Goal: Communication & Community: Answer question/provide support

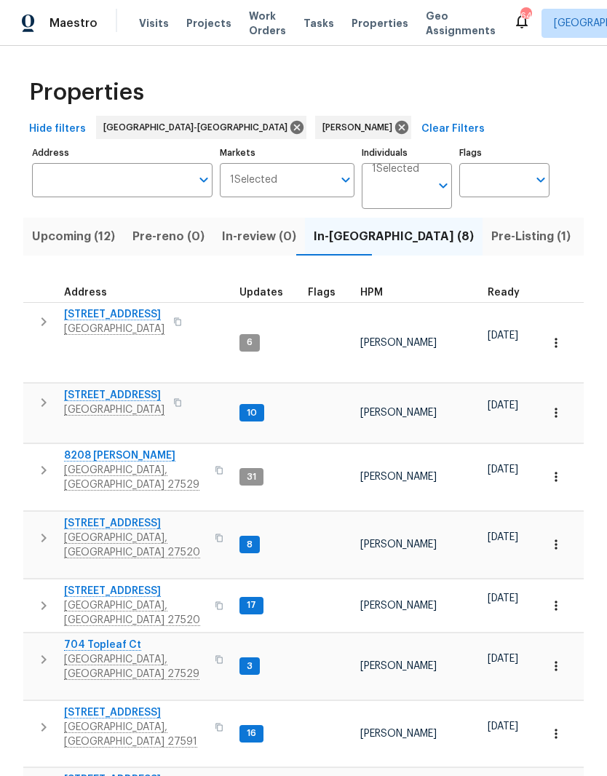
click at [95, 584] on span "116 Government Rd" at bounding box center [135, 591] width 142 height 15
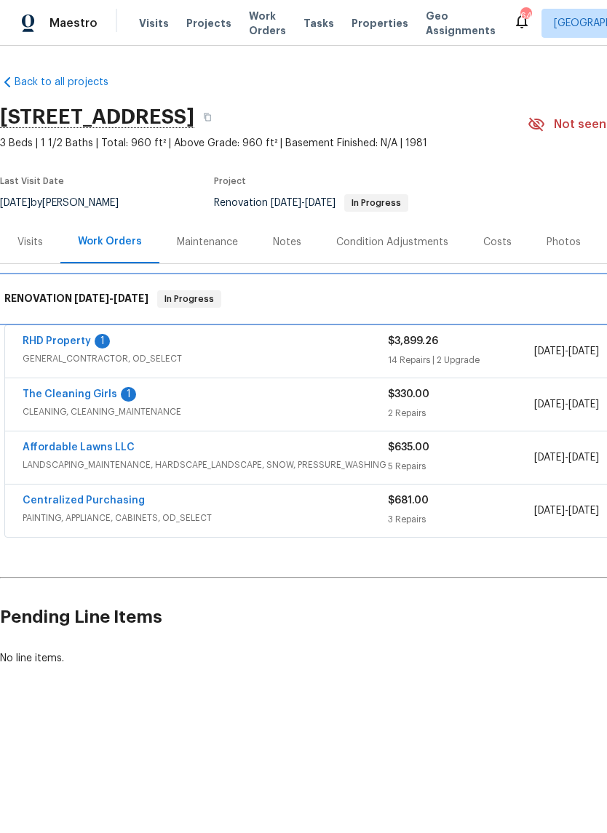
click at [82, 321] on div "RENOVATION 8/8/25 - 8/20/25 In Progress" at bounding box center [411, 299] width 822 height 47
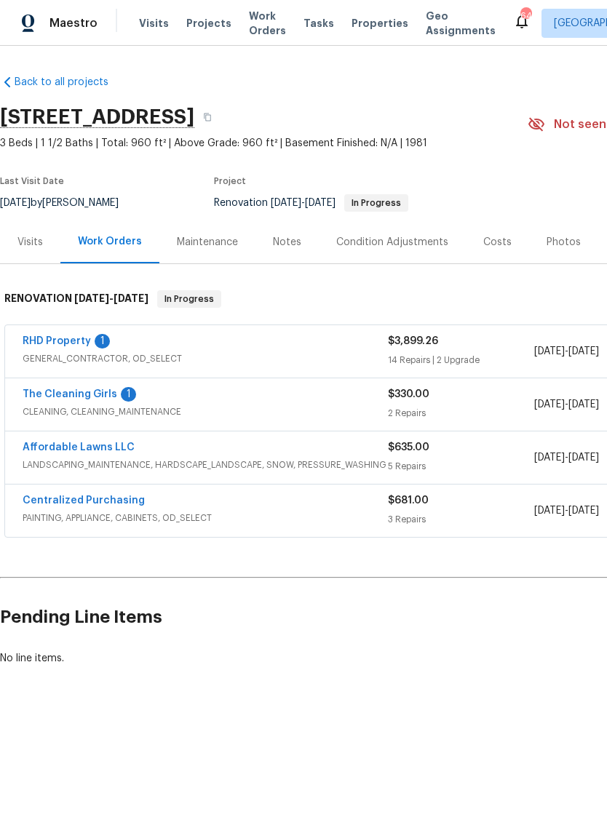
click at [55, 338] on link "RHD Property" at bounding box center [57, 341] width 68 height 10
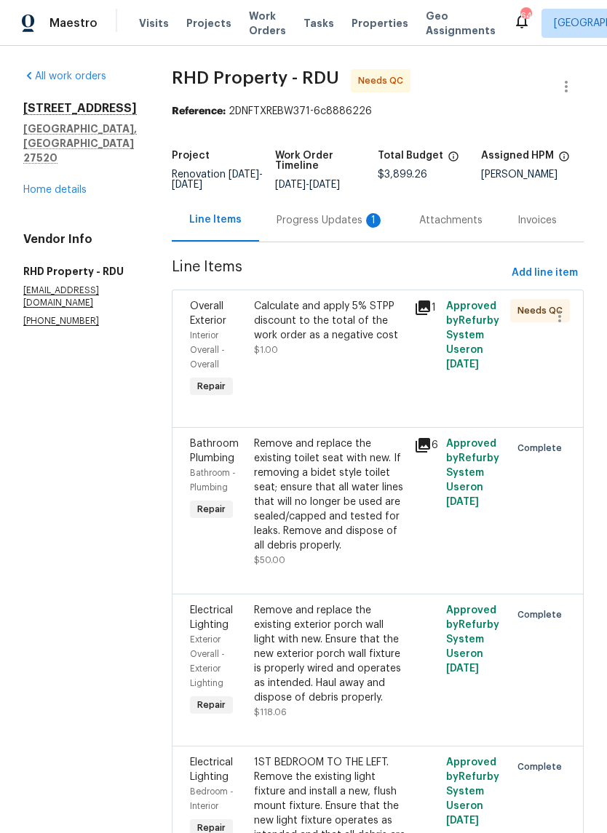
click at [331, 228] on div "Progress Updates 1" at bounding box center [331, 220] width 108 height 15
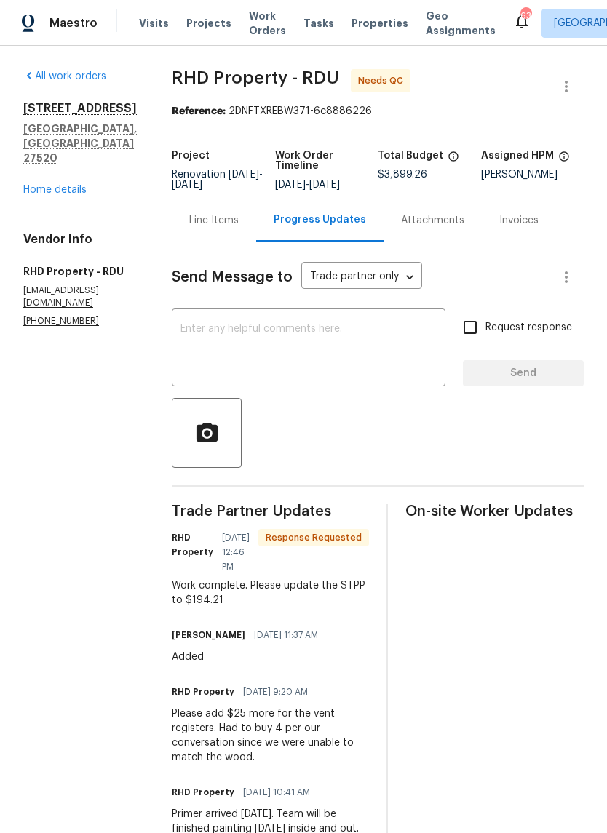
click at [247, 242] on div "Line Items" at bounding box center [214, 220] width 84 height 43
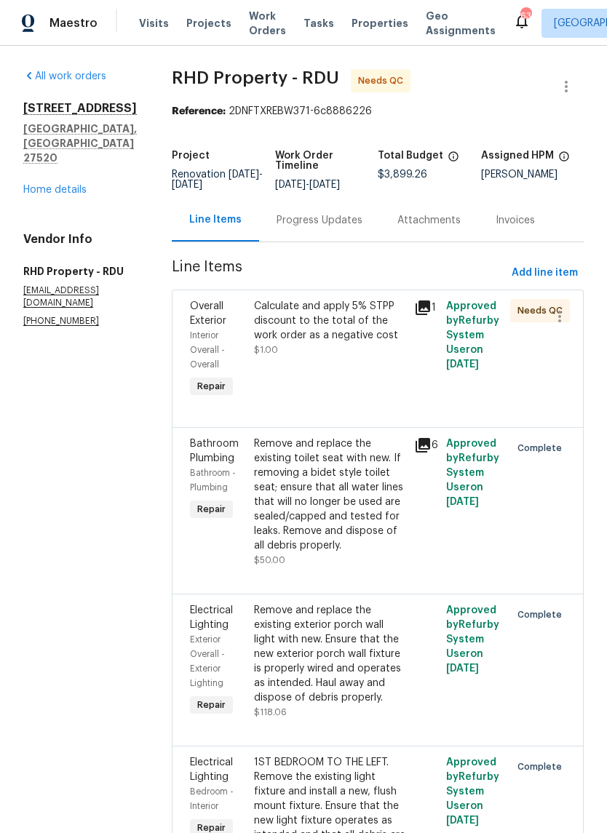
click at [333, 357] on div "Calculate and apply 5% STPP discount to the total of the work order as a negati…" at bounding box center [329, 328] width 151 height 58
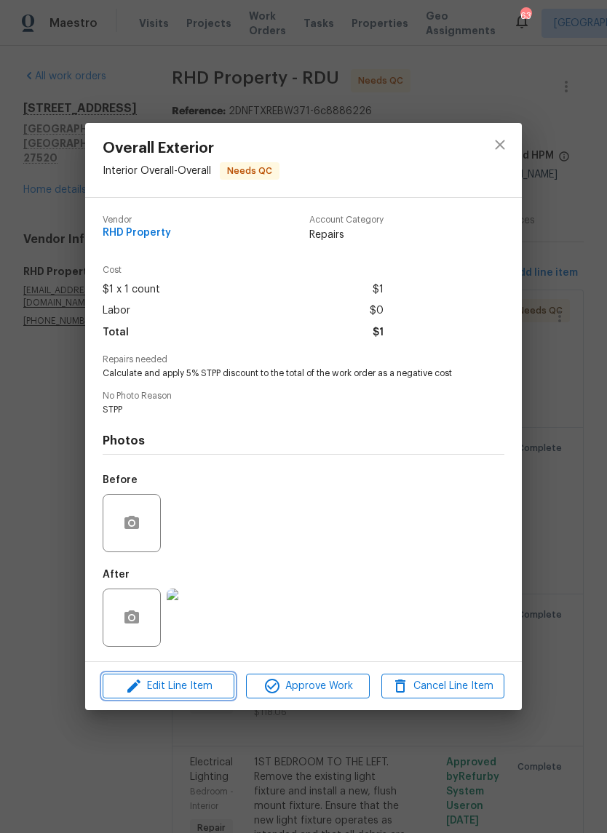
click at [168, 699] on button "Edit Line Item" at bounding box center [169, 686] width 132 height 25
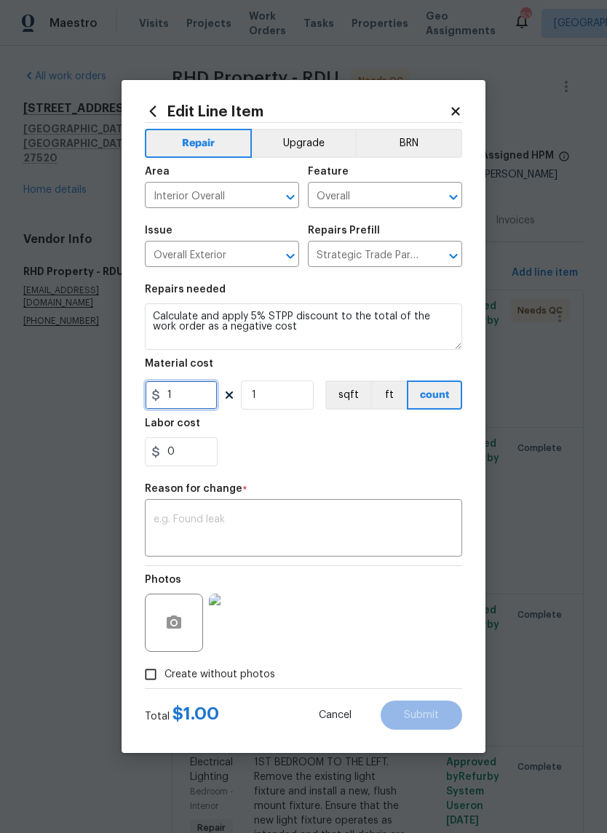
click at [187, 389] on input "1" at bounding box center [181, 395] width 73 height 29
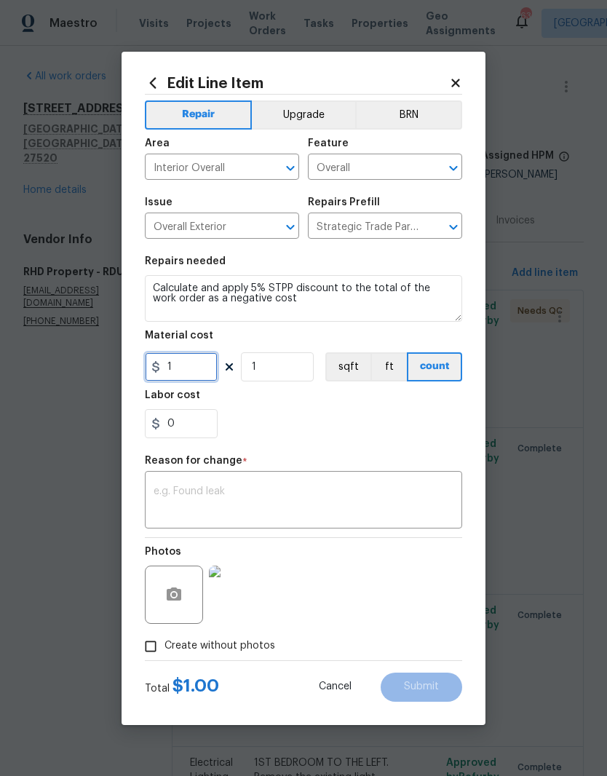
click at [179, 371] on input "1" at bounding box center [181, 366] width 73 height 29
click at [169, 370] on input "195" at bounding box center [181, 366] width 73 height 29
type input "-195"
click at [360, 421] on div "0" at bounding box center [303, 423] width 317 height 29
click at [319, 497] on textarea at bounding box center [304, 501] width 300 height 31
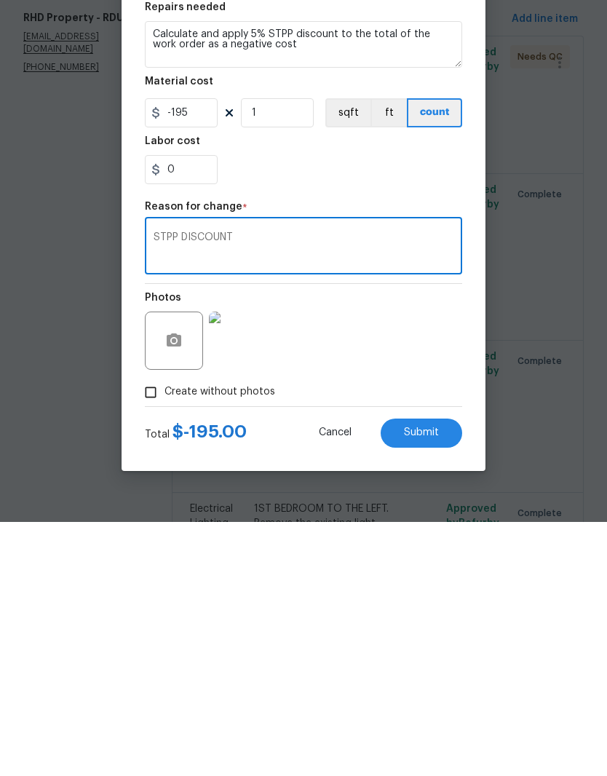
type textarea "STPP DISCOUNT"
click at [437, 681] on span "Submit" at bounding box center [421, 686] width 35 height 11
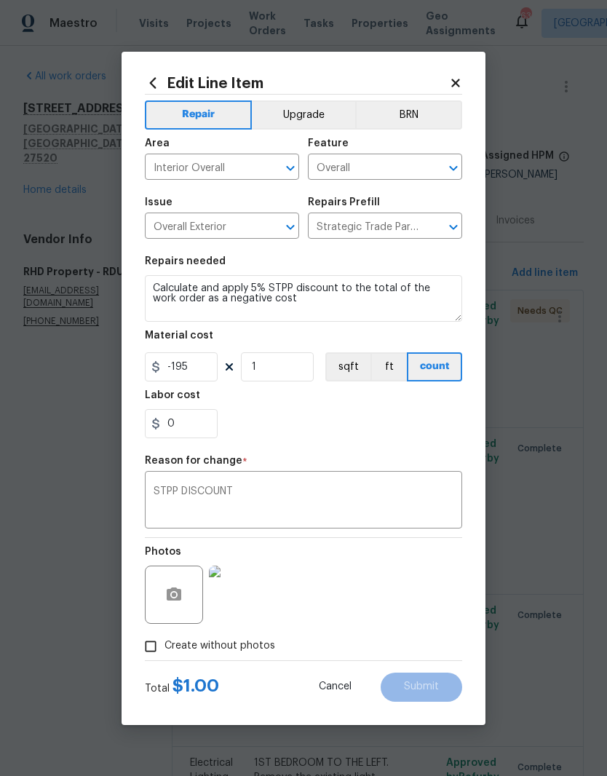
type input "1"
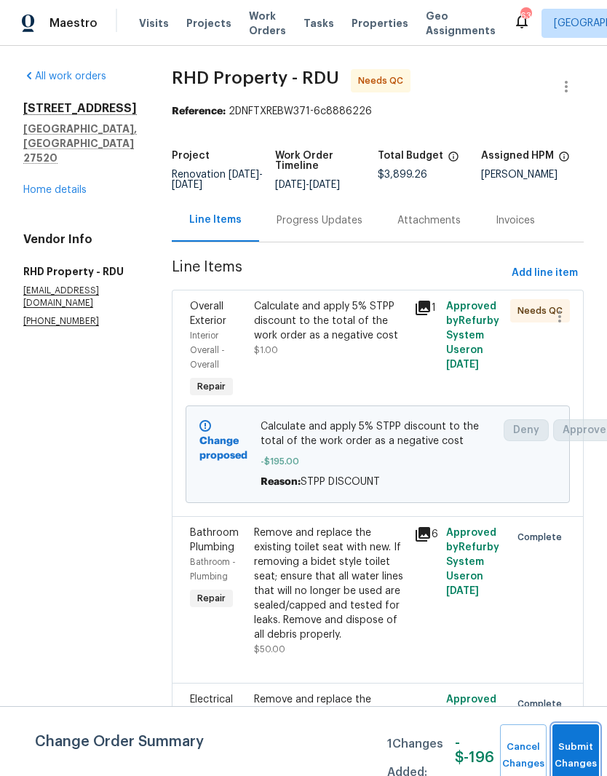
click at [573, 768] on span "Submit Changes" at bounding box center [576, 755] width 32 height 33
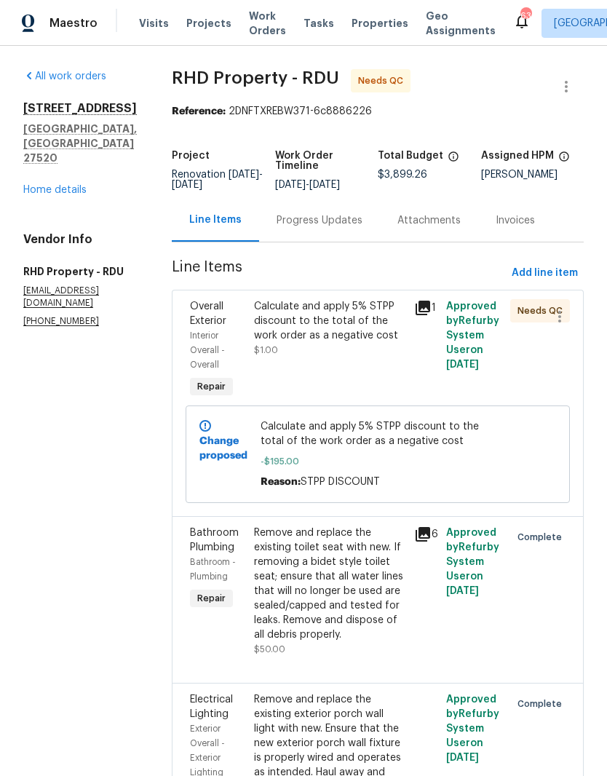
scroll to position [0, 0]
click at [75, 185] on link "Home details" at bounding box center [54, 190] width 63 height 10
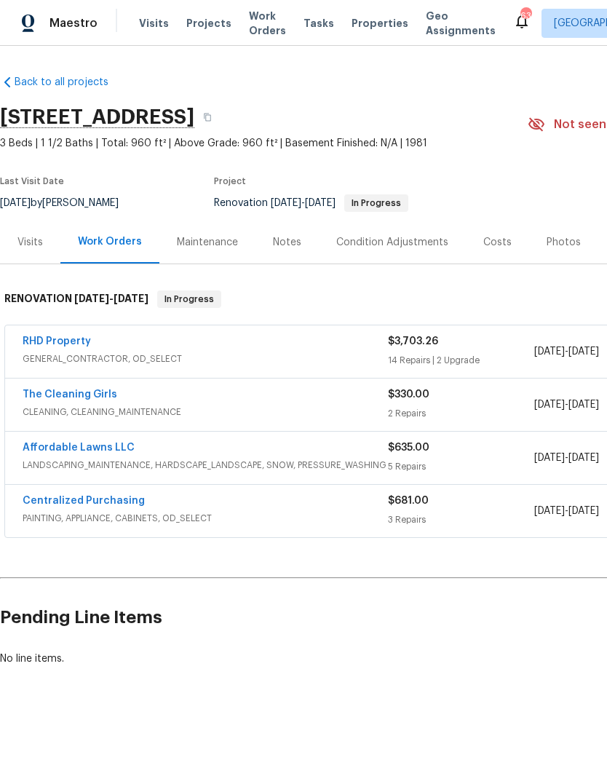
click at [60, 346] on link "RHD Property" at bounding box center [57, 341] width 68 height 10
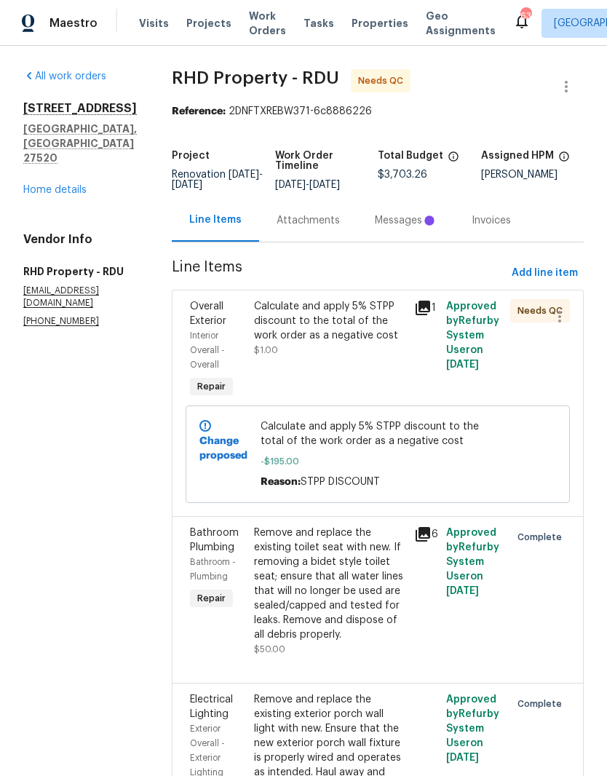
click at [376, 381] on div "Calculate and apply 5% STPP discount to the total of the work order as a negati…" at bounding box center [330, 350] width 160 height 111
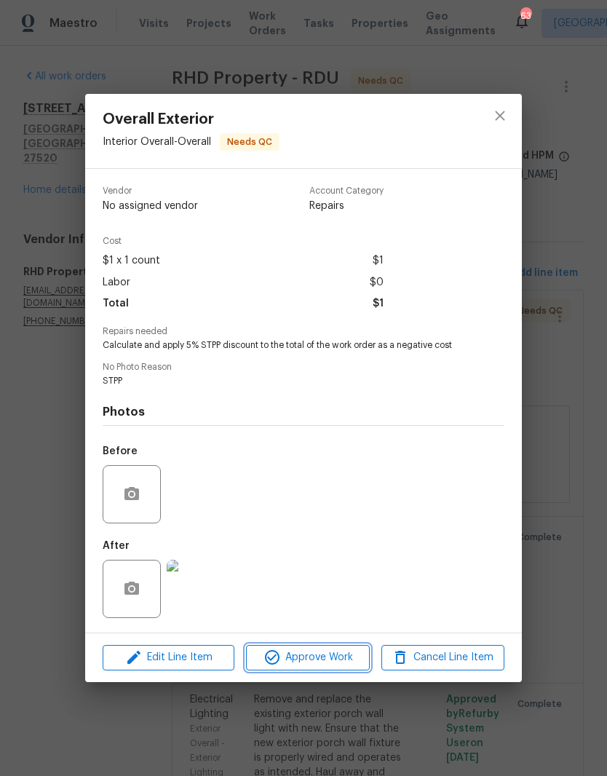
click at [322, 660] on span "Approve Work" at bounding box center [307, 657] width 114 height 18
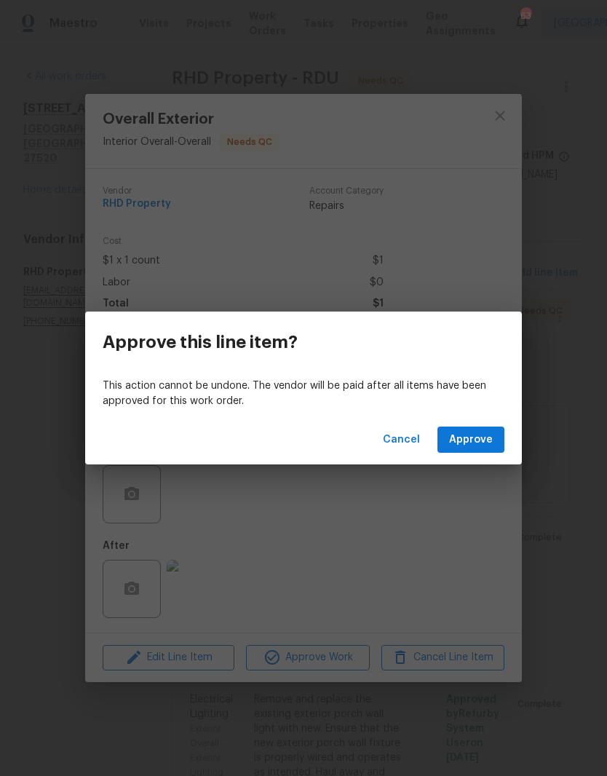
click at [419, 432] on span "Cancel" at bounding box center [401, 440] width 37 height 18
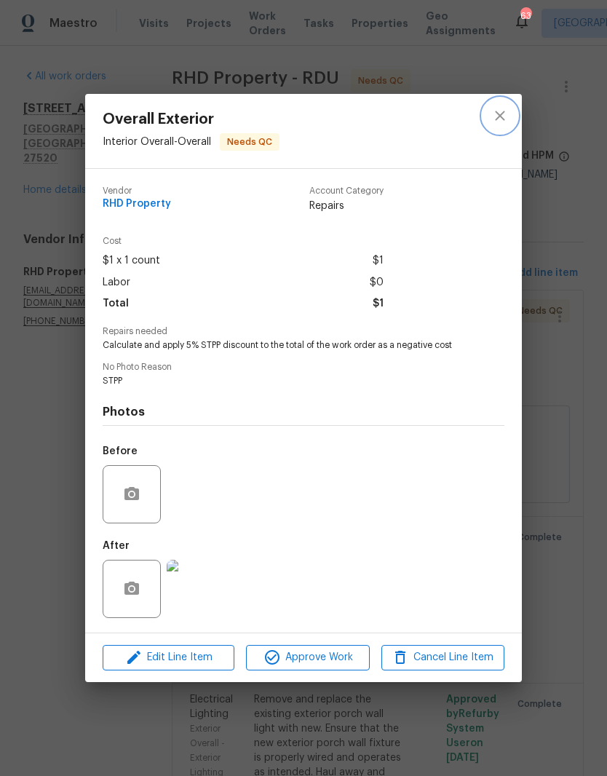
click at [503, 115] on icon "close" at bounding box center [499, 115] width 17 height 17
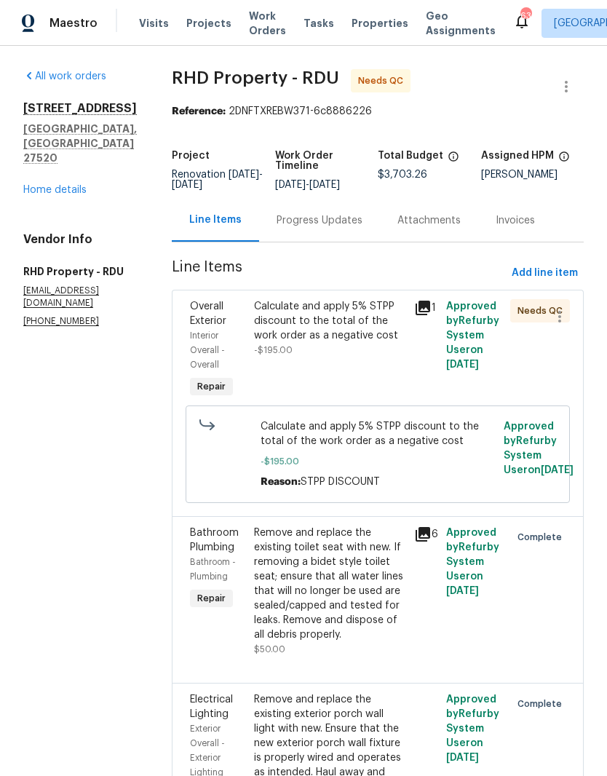
click at [389, 467] on span "-$195.00" at bounding box center [378, 461] width 235 height 15
click at [325, 447] on span "Calculate and apply 5% STPP discount to the total of the work order as a negati…" at bounding box center [378, 433] width 235 height 29
click at [306, 465] on div "Calculate and apply 5% STPP discount to the total of the work order as a negati…" at bounding box center [378, 454] width 235 height 70
click at [359, 357] on div "Calculate and apply 5% STPP discount to the total of the work order as a negati…" at bounding box center [329, 328] width 151 height 58
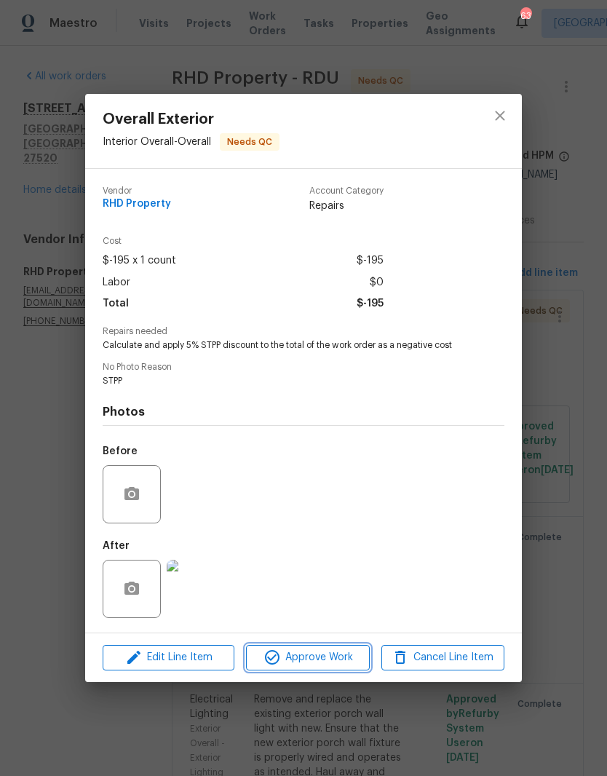
click at [346, 662] on span "Approve Work" at bounding box center [307, 657] width 114 height 18
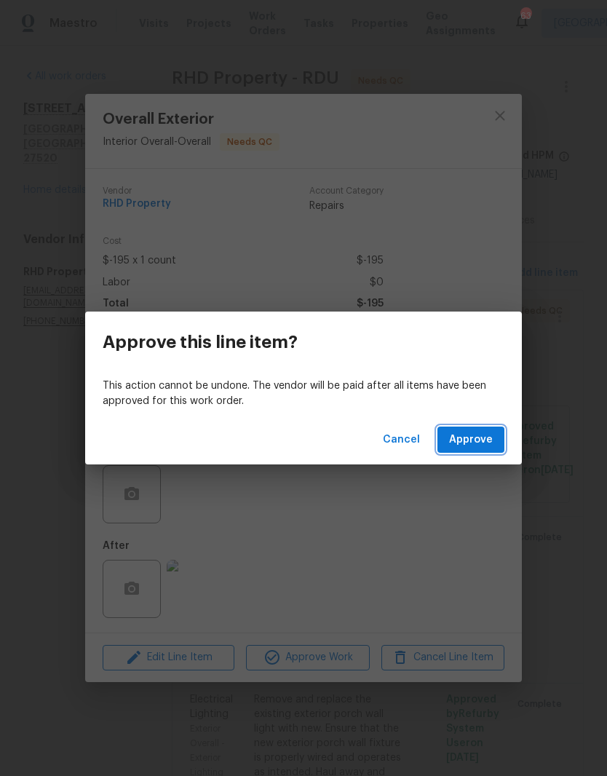
click at [485, 446] on span "Approve" at bounding box center [471, 440] width 44 height 18
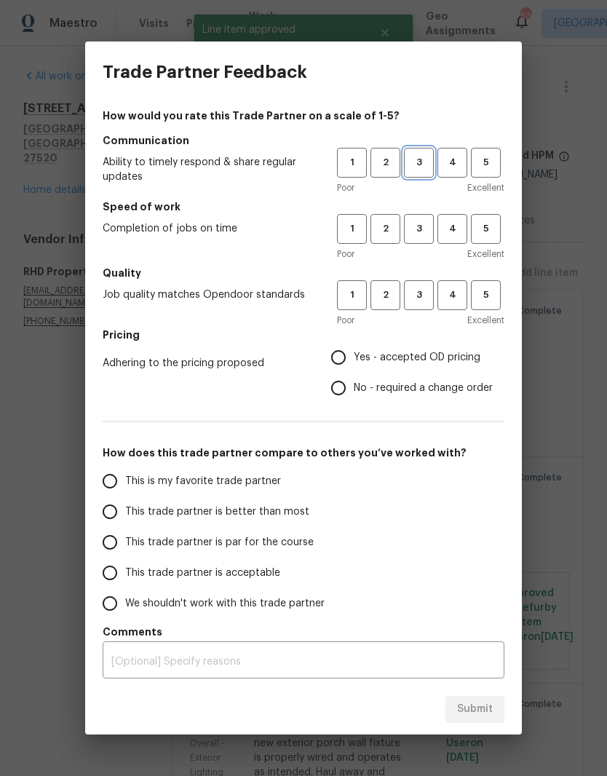
click at [421, 164] on span "3" at bounding box center [418, 162] width 27 height 17
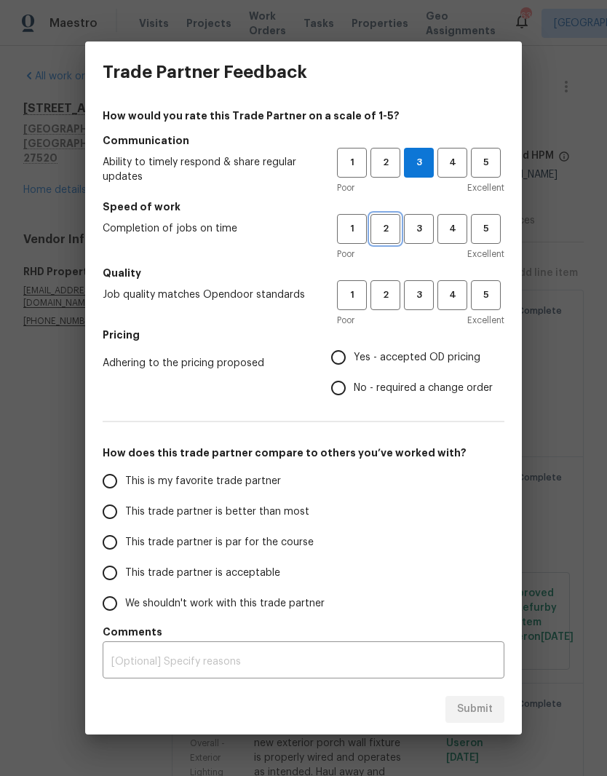
click at [389, 238] on button "2" at bounding box center [385, 229] width 30 height 30
click at [427, 303] on span "3" at bounding box center [418, 295] width 27 height 17
click at [424, 403] on label "No - required a change order" at bounding box center [408, 388] width 170 height 31
click at [354, 403] on input "No - required a change order" at bounding box center [338, 388] width 31 height 31
radio input "true"
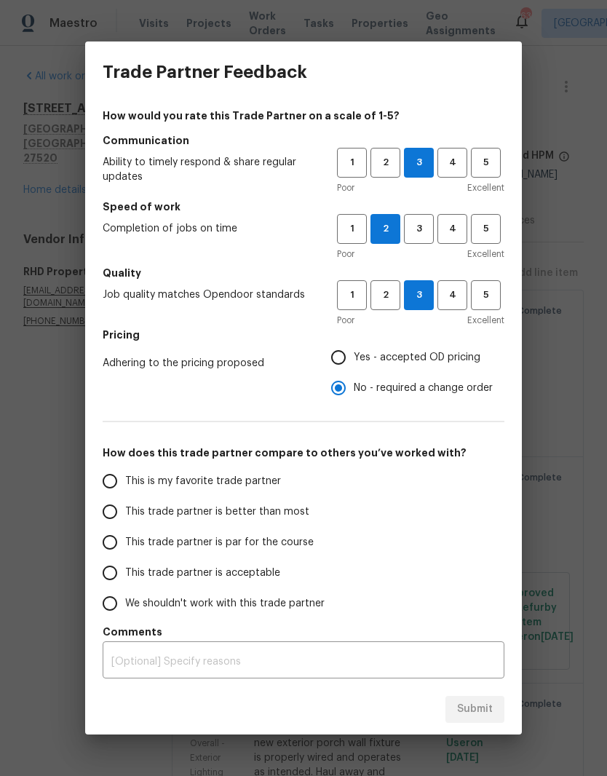
click at [288, 594] on label "We shouldn't work with this trade partner" at bounding box center [210, 603] width 230 height 31
click at [125, 594] on input "We shouldn't work with this trade partner" at bounding box center [110, 603] width 31 height 31
click at [489, 709] on span "Submit" at bounding box center [475, 709] width 36 height 18
radio input "true"
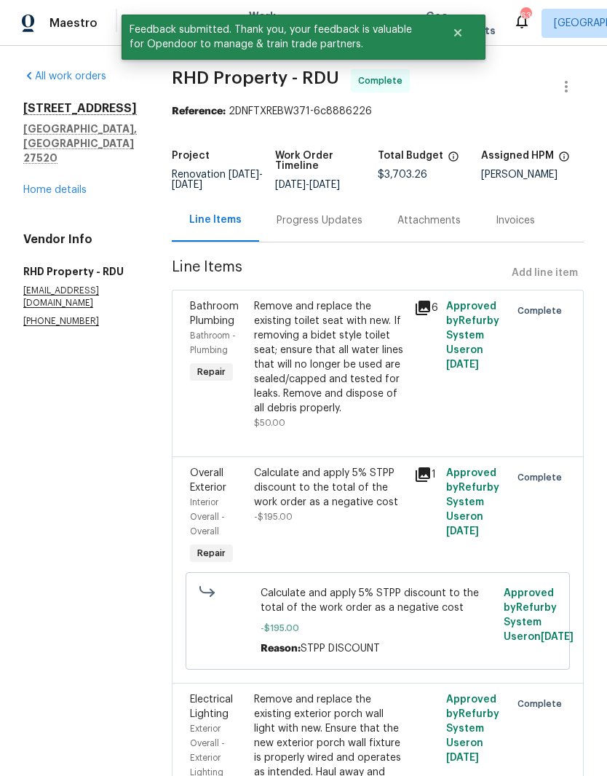
click at [47, 185] on link "Home details" at bounding box center [54, 190] width 63 height 10
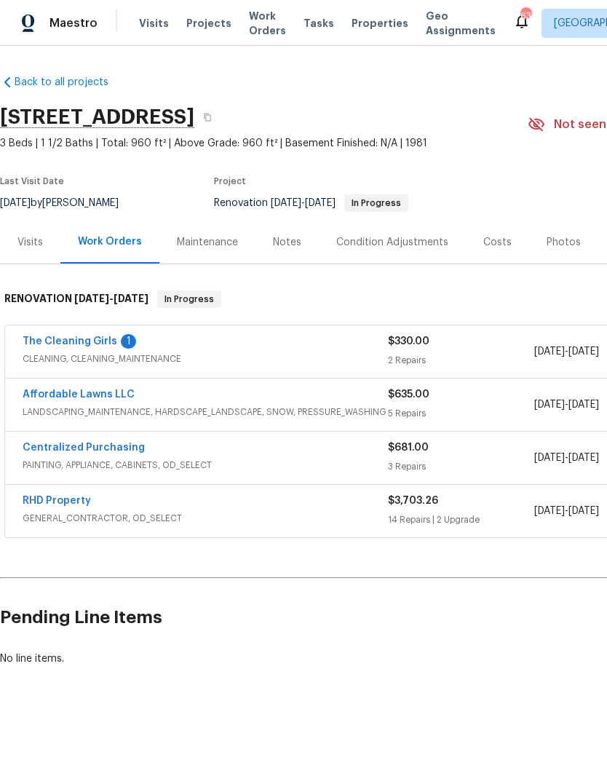
click at [57, 339] on link "The Cleaning Girls" at bounding box center [70, 341] width 95 height 10
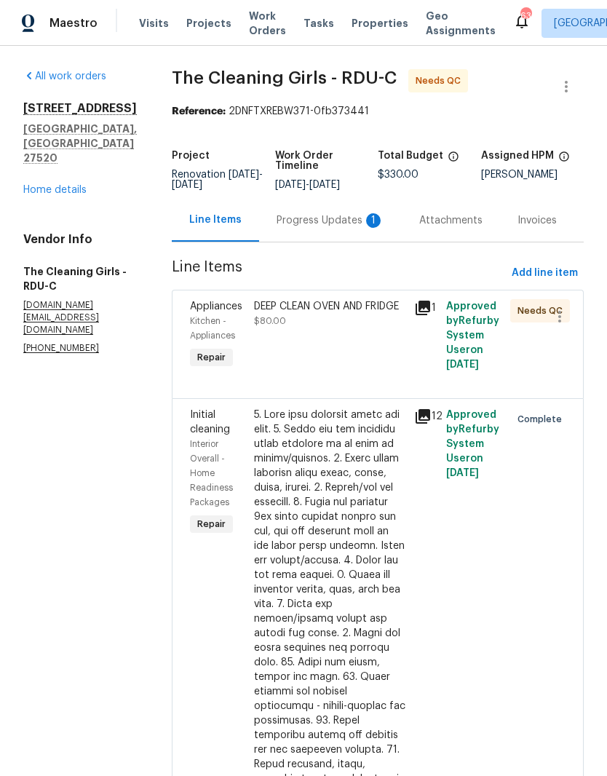
click at [371, 228] on div "Progress Updates 1" at bounding box center [331, 220] width 108 height 15
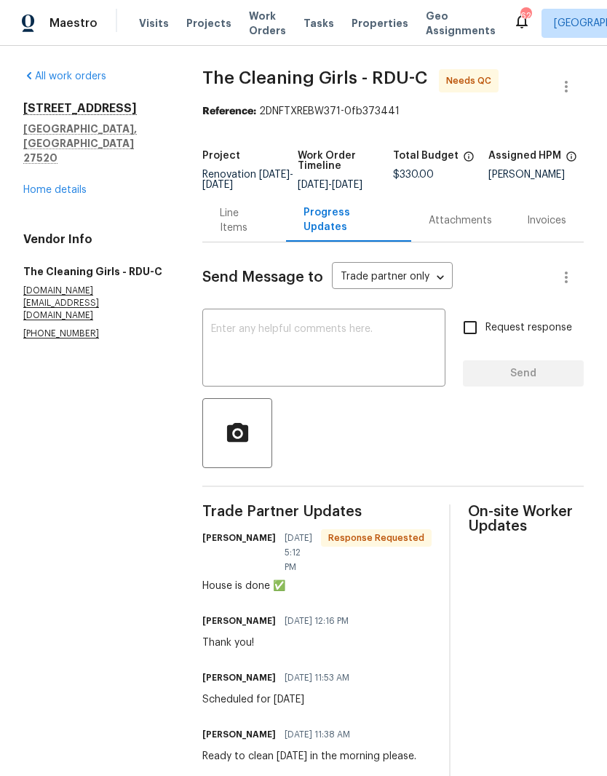
click at [282, 285] on span "Send Message to" at bounding box center [262, 277] width 121 height 15
click at [267, 235] on div "Line Items" at bounding box center [244, 220] width 49 height 29
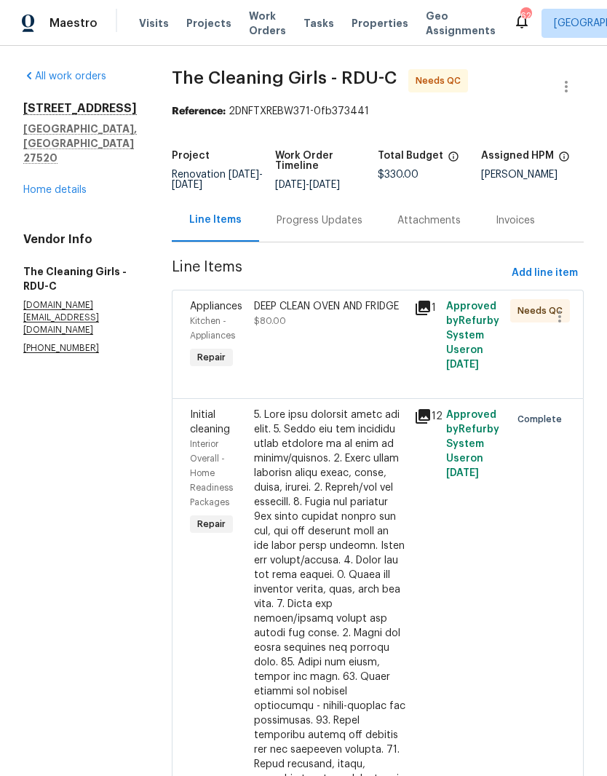
click at [356, 362] on div "DEEP CLEAN OVEN AND FRIDGE $80.00" at bounding box center [330, 336] width 160 height 82
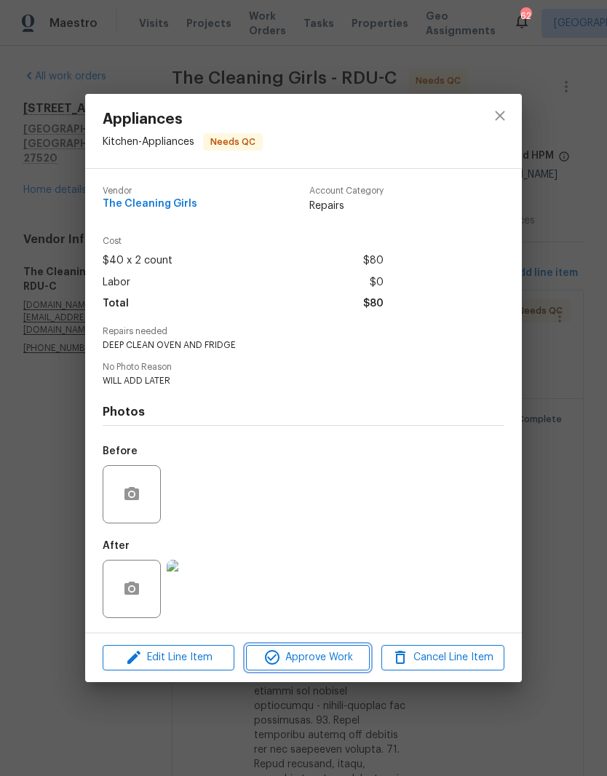
click at [337, 662] on span "Approve Work" at bounding box center [307, 657] width 114 height 18
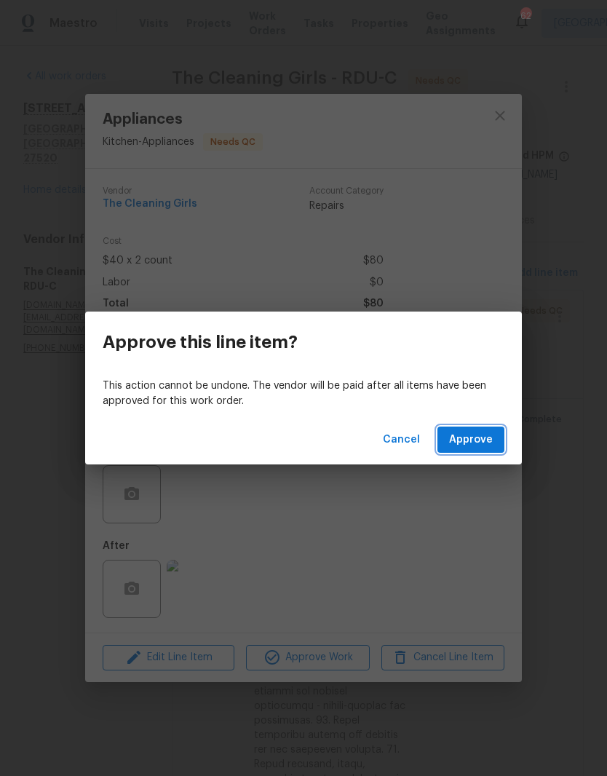
click at [497, 449] on button "Approve" at bounding box center [470, 439] width 67 height 27
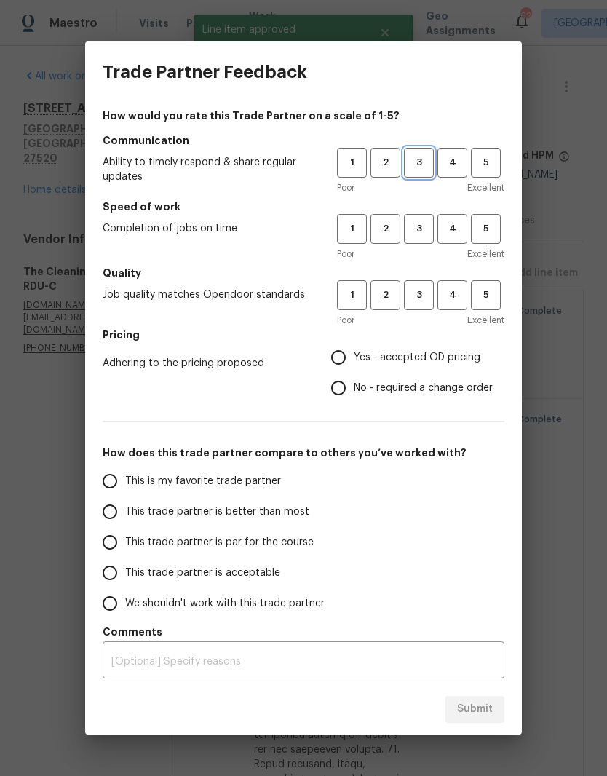
click at [421, 169] on span "3" at bounding box center [418, 162] width 27 height 17
click at [422, 229] on span "3" at bounding box center [418, 229] width 27 height 17
click at [431, 299] on span "3" at bounding box center [418, 295] width 27 height 17
click at [463, 360] on span "Yes - accepted OD pricing" at bounding box center [417, 357] width 127 height 15
click at [354, 360] on input "Yes - accepted OD pricing" at bounding box center [338, 357] width 31 height 31
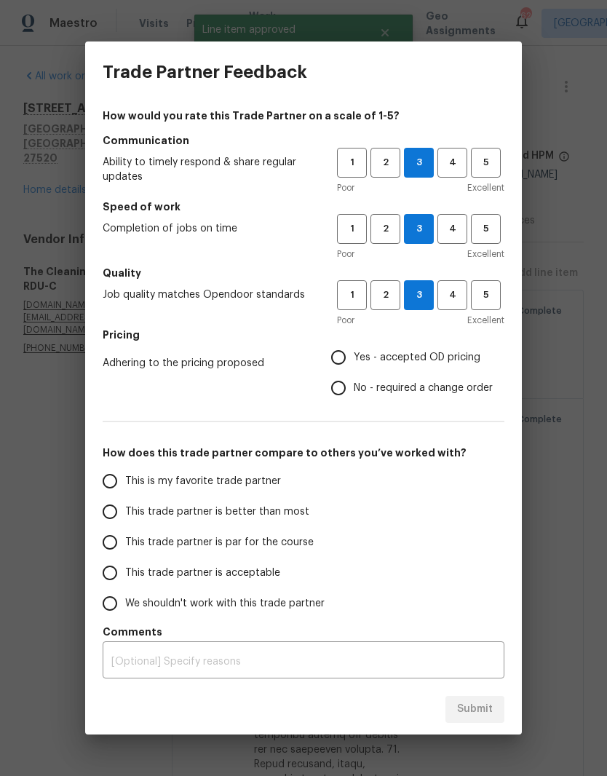
radio input "true"
click at [263, 572] on span "This trade partner is acceptable" at bounding box center [202, 572] width 155 height 15
click at [125, 572] on input "This trade partner is acceptable" at bounding box center [110, 572] width 31 height 31
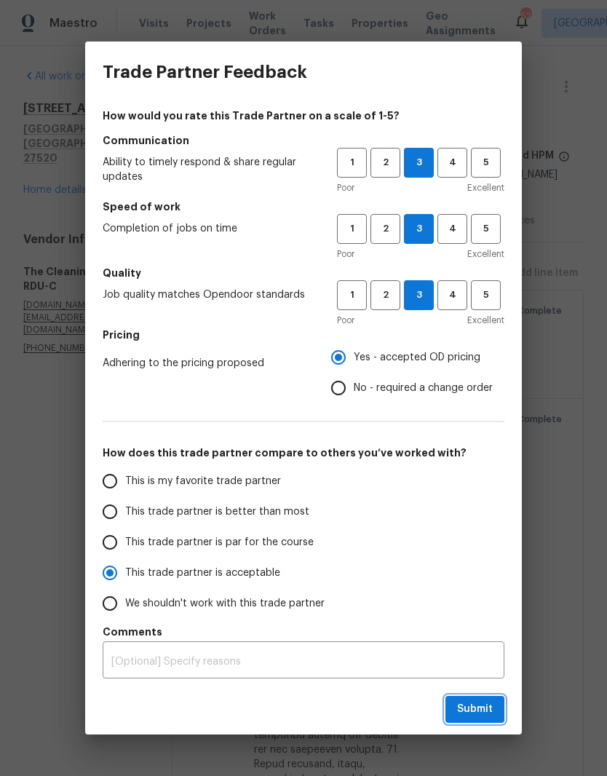
click at [492, 712] on span "Submit" at bounding box center [475, 709] width 36 height 18
radio input "true"
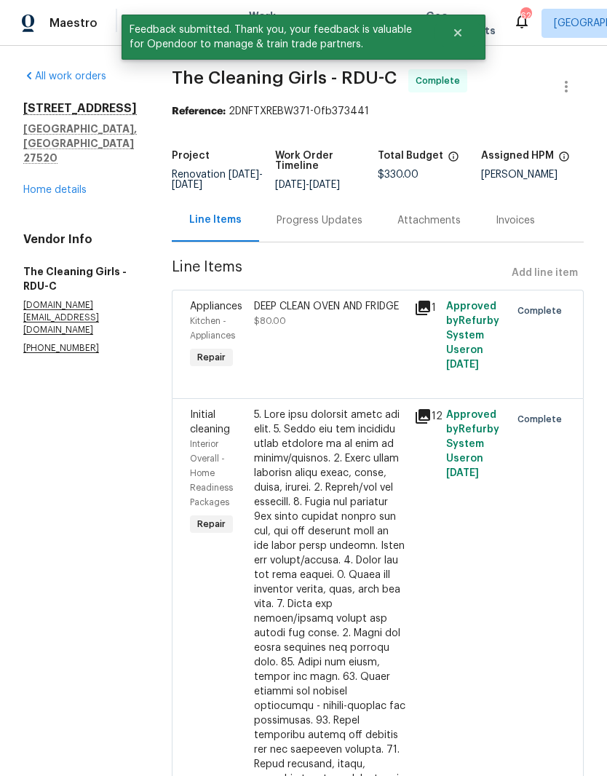
click at [47, 185] on link "Home details" at bounding box center [54, 190] width 63 height 10
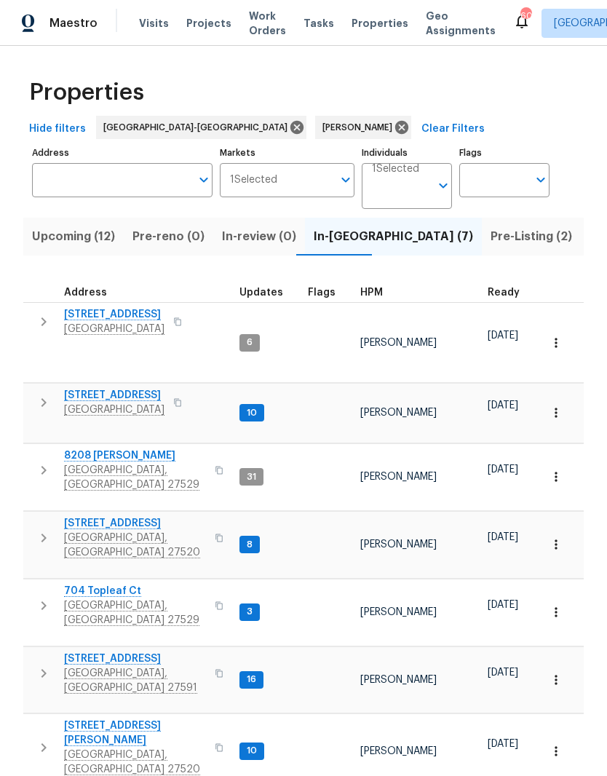
click at [85, 236] on span "Upcoming (12)" at bounding box center [73, 236] width 83 height 20
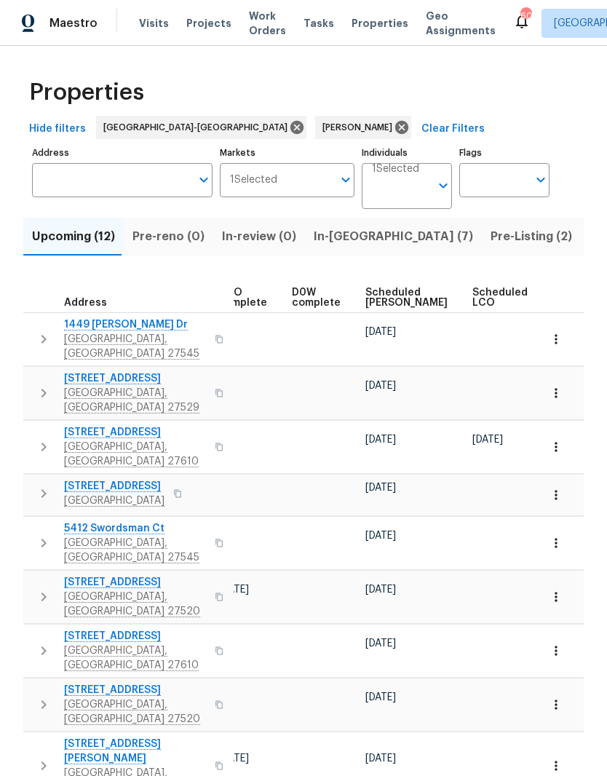
scroll to position [0, 354]
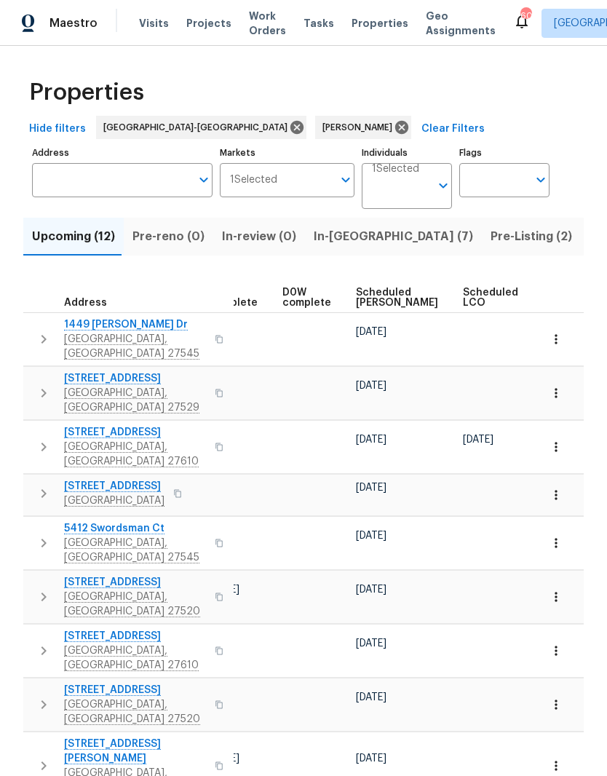
click at [543, 307] on span "Ready Date" at bounding box center [559, 297] width 32 height 20
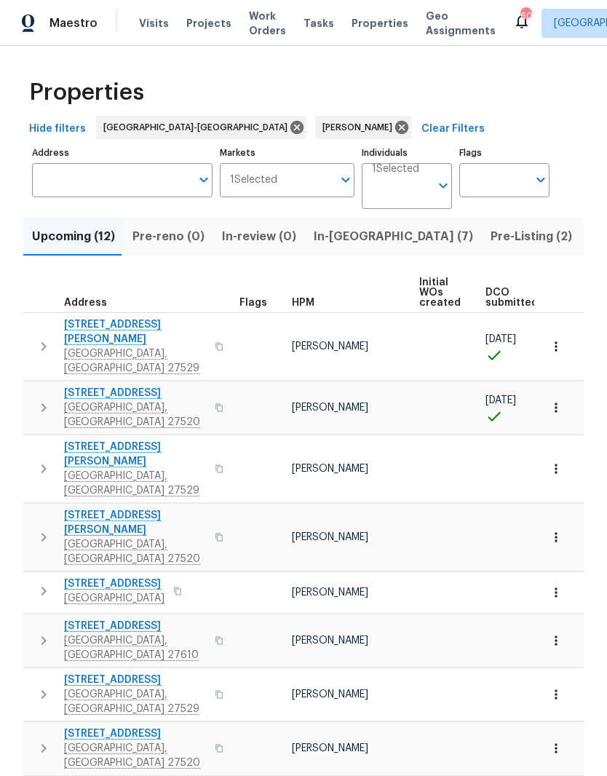
click at [361, 250] on button "In-reno (7)" at bounding box center [393, 237] width 177 height 38
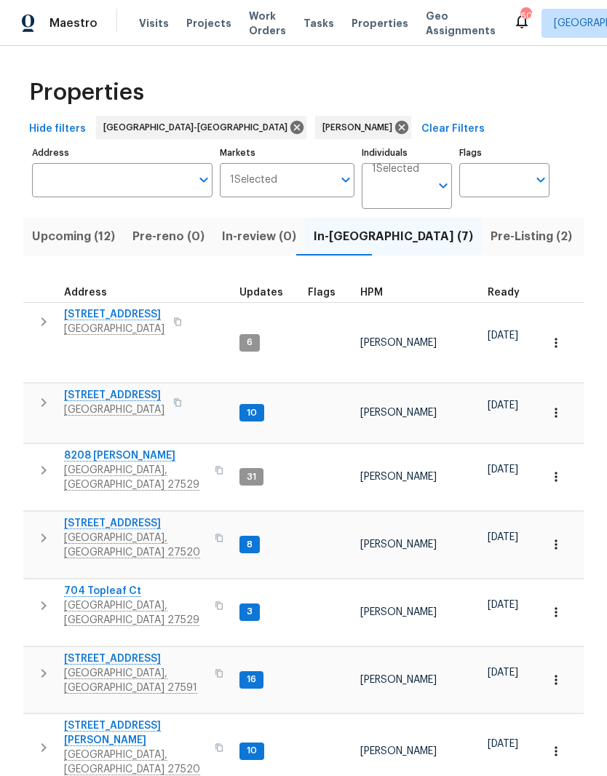
click at [91, 747] on span "[GEOGRAPHIC_DATA], [GEOGRAPHIC_DATA] 27520" at bounding box center [135, 761] width 142 height 29
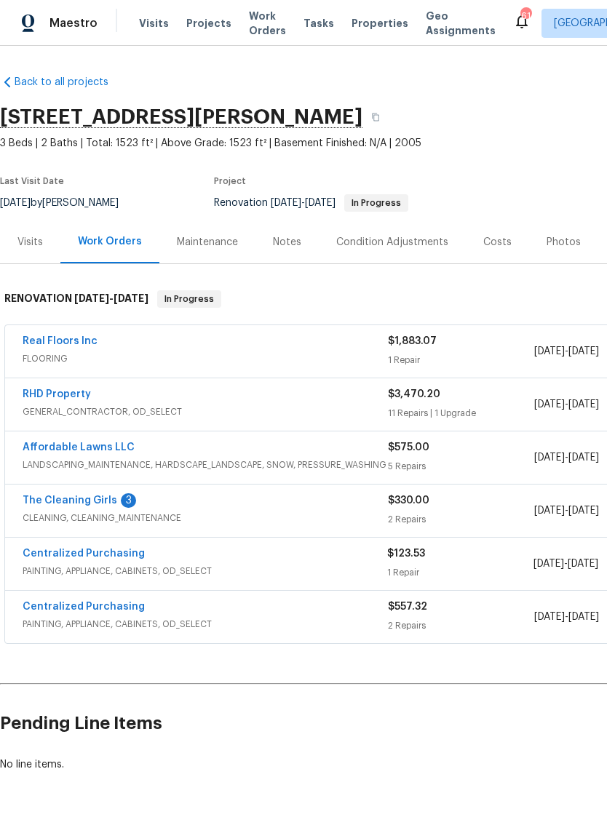
click at [53, 503] on link "The Cleaning Girls" at bounding box center [70, 501] width 95 height 10
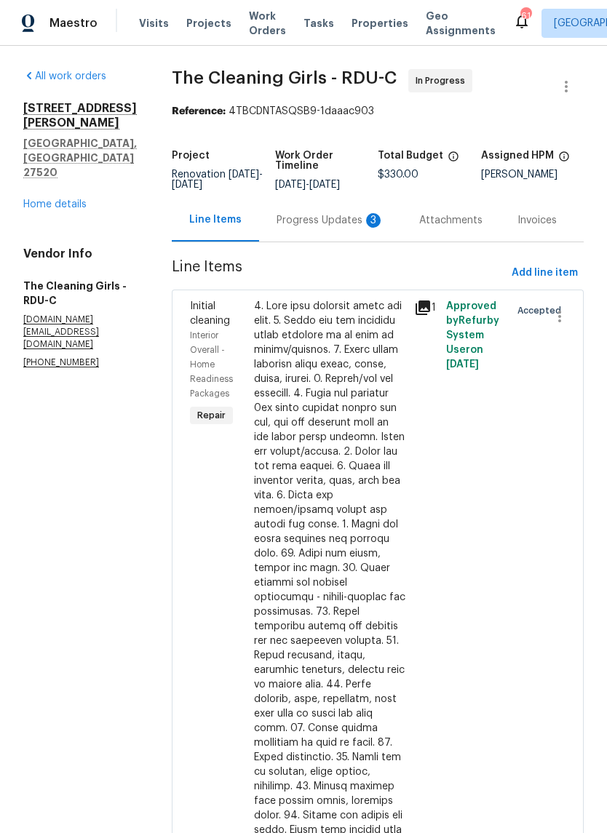
click at [370, 239] on div "Progress Updates 3" at bounding box center [330, 220] width 143 height 43
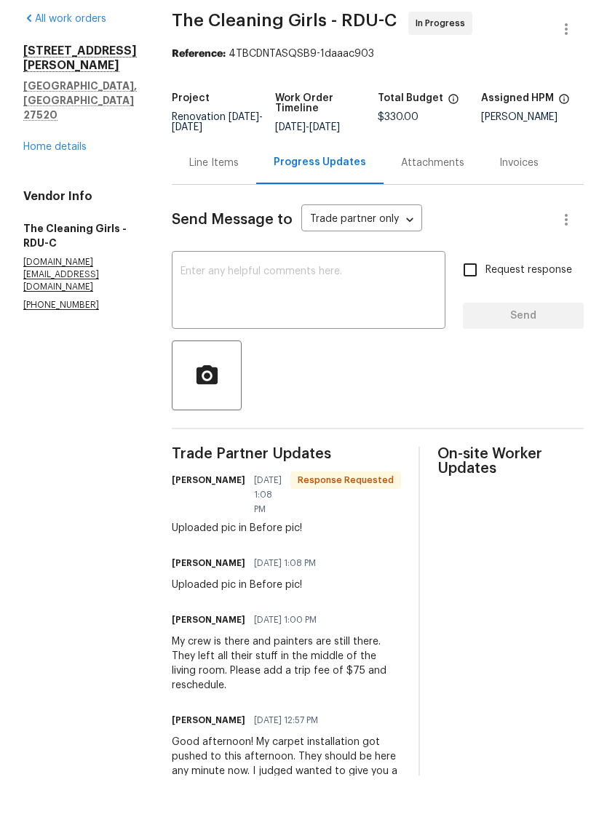
scroll to position [-1, 0]
click at [361, 324] on textarea at bounding box center [308, 349] width 256 height 51
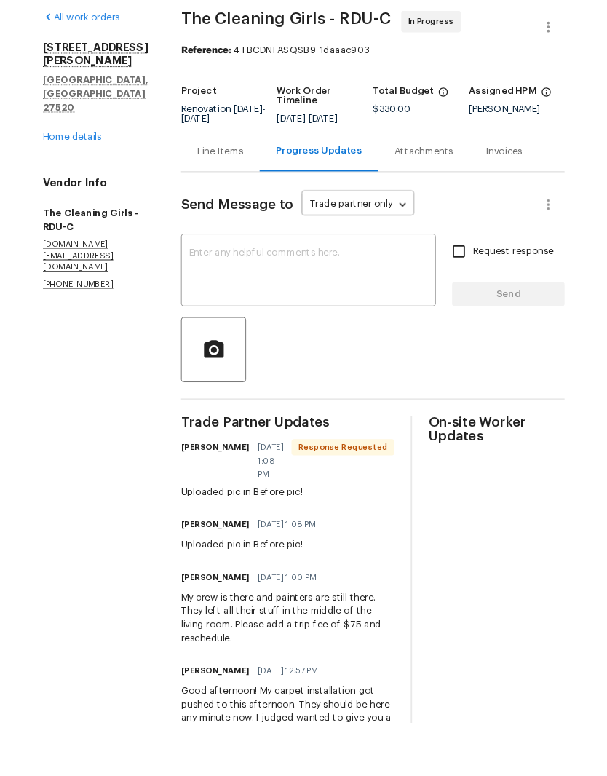
scroll to position [0, 0]
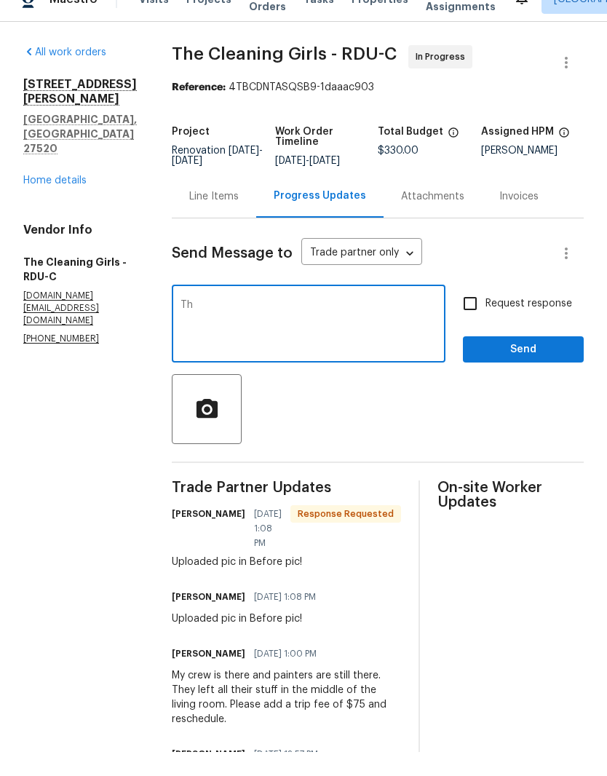
type textarea "T"
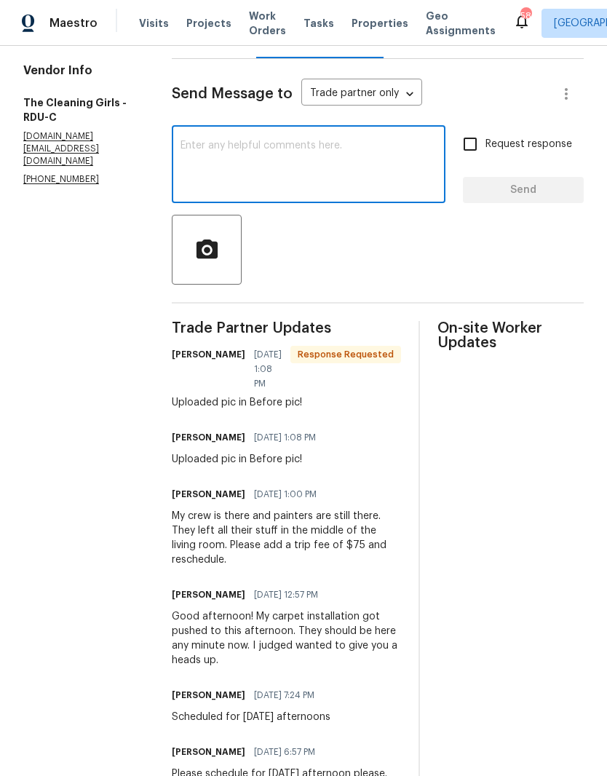
type textarea "W"
type textarea "Can you"
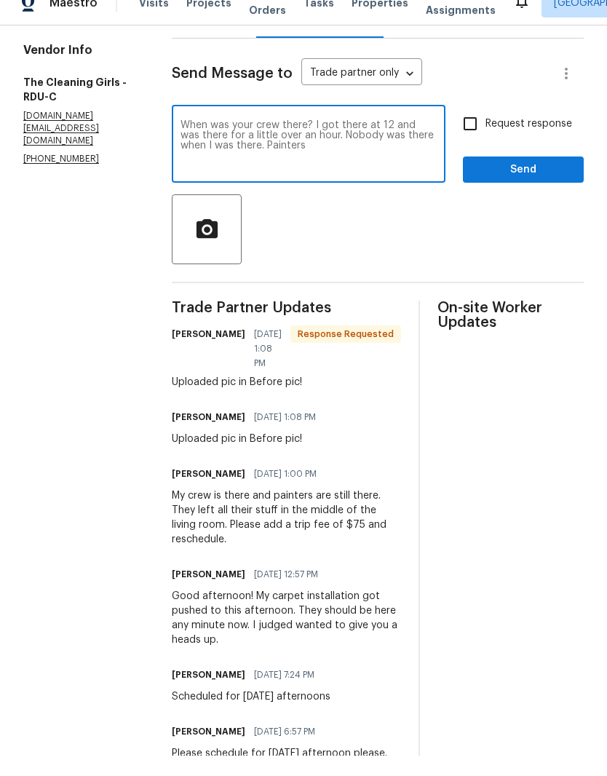
click at [207, 140] on textarea "When was your crew there? I got there at 12 and was there for a little over an …" at bounding box center [308, 165] width 256 height 51
click at [298, 144] on textarea "When was your crew there? I got there at 12 and was there for a little over an …" at bounding box center [308, 165] width 256 height 51
click at [220, 140] on textarea "When was your crew there? I got there at 12 and was there for a little over an …" at bounding box center [308, 165] width 256 height 51
click at [416, 140] on textarea "What time was your crew there? I got there at 12 and was there for a little ove…" at bounding box center [308, 165] width 256 height 51
click at [408, 165] on textarea "What time was your crew there? I got there before 12 and was there for a little…" at bounding box center [308, 165] width 256 height 51
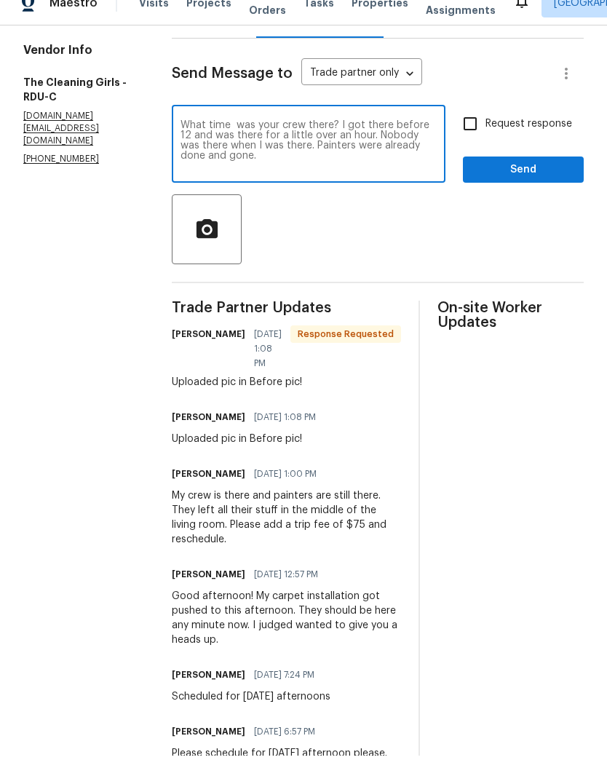
type textarea "What time was your crew there? I got there before 12 and was there for a little…"
click at [476, 132] on input "Request response" at bounding box center [470, 144] width 31 height 31
checkbox input "true"
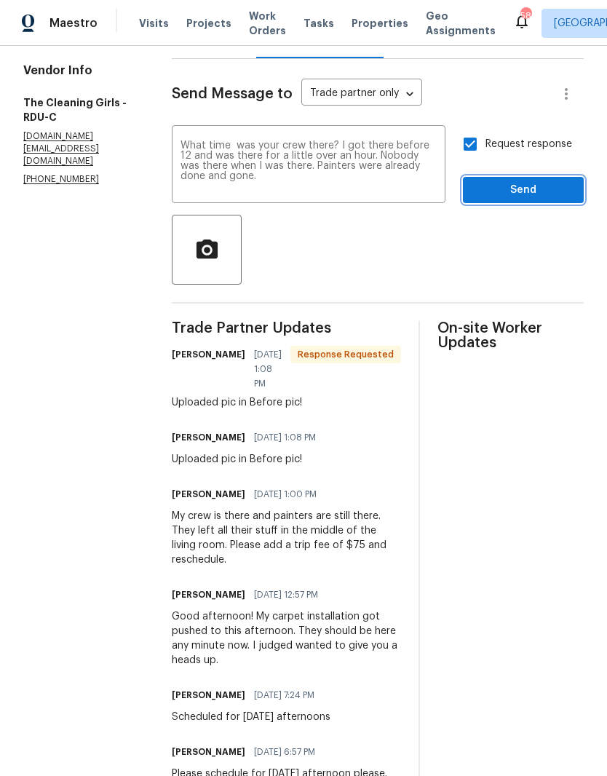
click at [560, 192] on button "Send" at bounding box center [523, 190] width 121 height 27
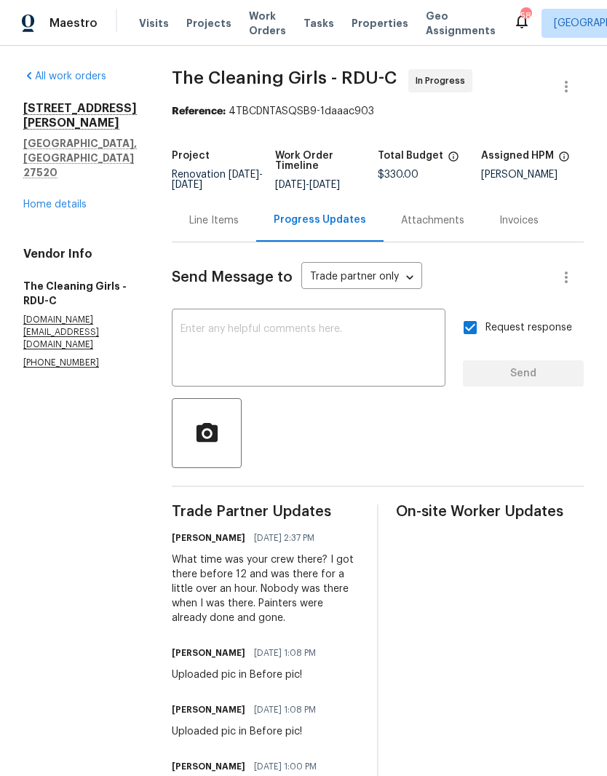
scroll to position [0, 0]
click at [67, 199] on link "Home details" at bounding box center [54, 204] width 63 height 10
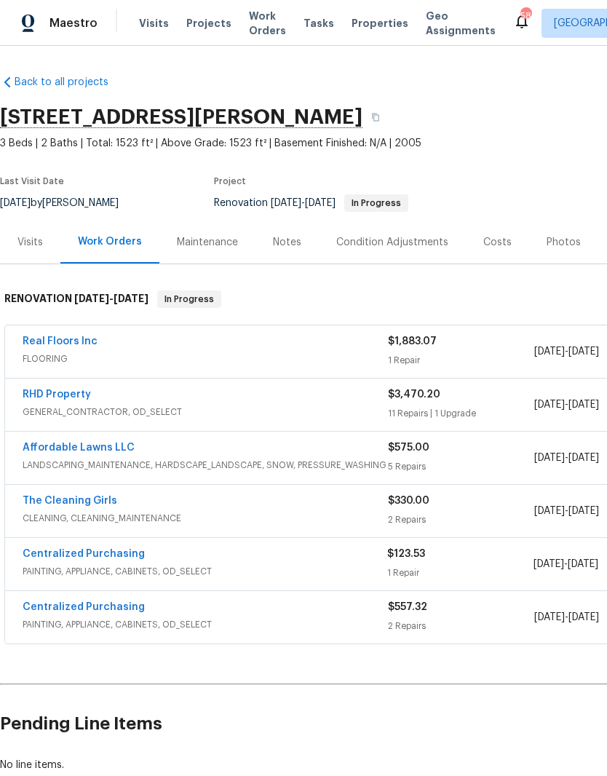
click at [79, 399] on link "RHD Property" at bounding box center [57, 394] width 68 height 10
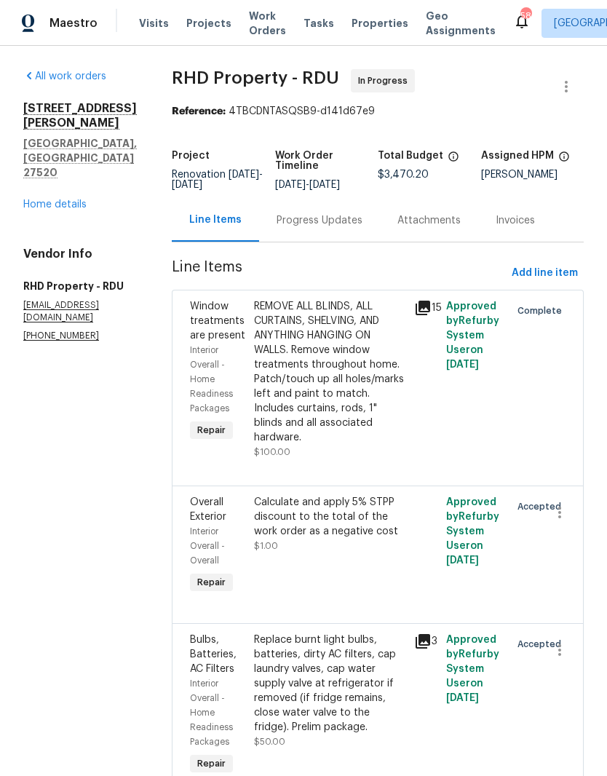
click at [402, 402] on div "REMOVE ALL BLINDS, ALL CURTAINS, SHELVING, AND ANYTHING HANGING ON WALLS. Remov…" at bounding box center [329, 379] width 151 height 160
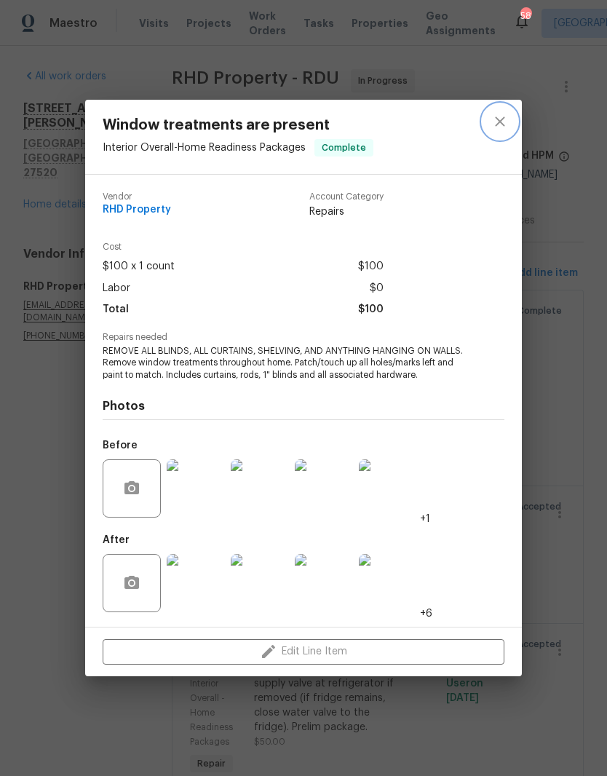
click at [501, 120] on icon "close" at bounding box center [499, 121] width 9 height 9
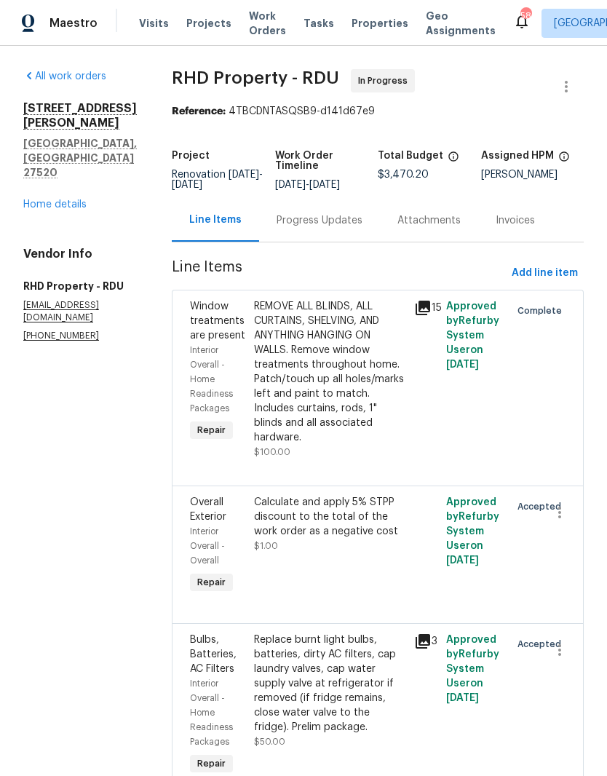
click at [387, 547] on div "Calculate and apply 5% STPP discount to the total of the work order as a negati…" at bounding box center [330, 546] width 160 height 111
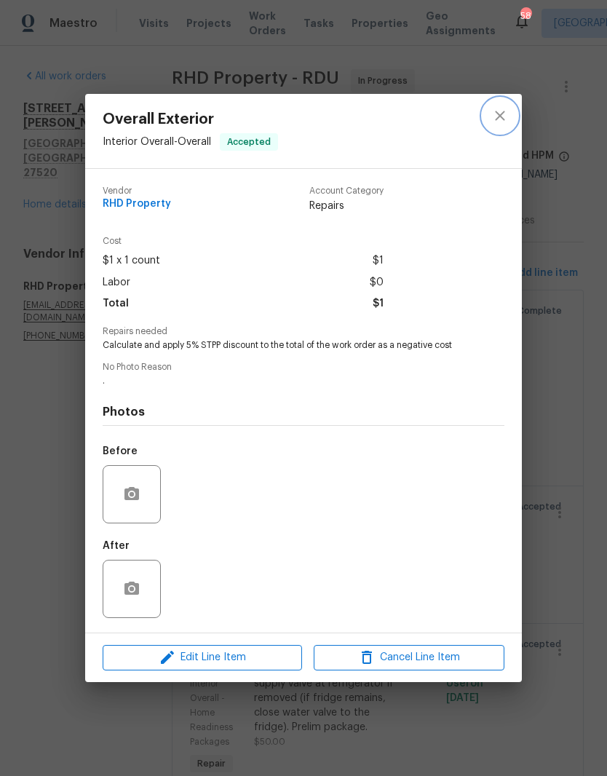
click at [504, 116] on icon "close" at bounding box center [499, 115] width 17 height 17
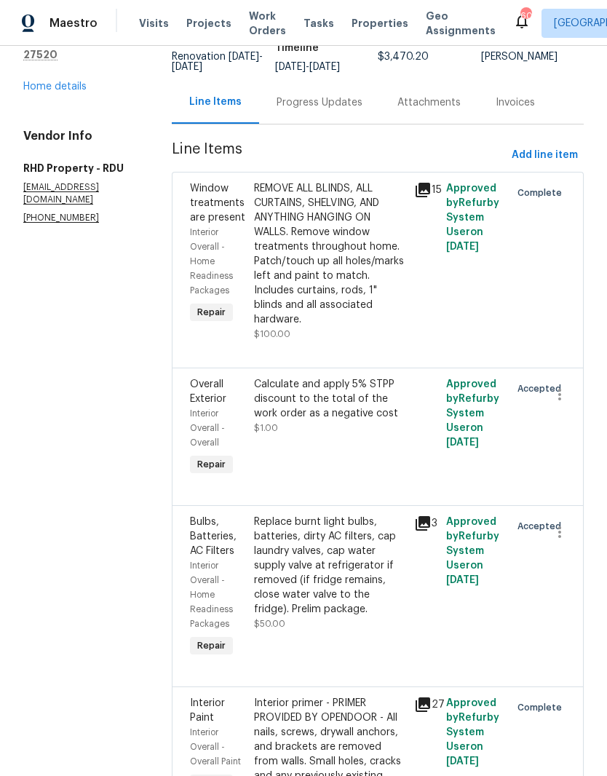
scroll to position [9, 0]
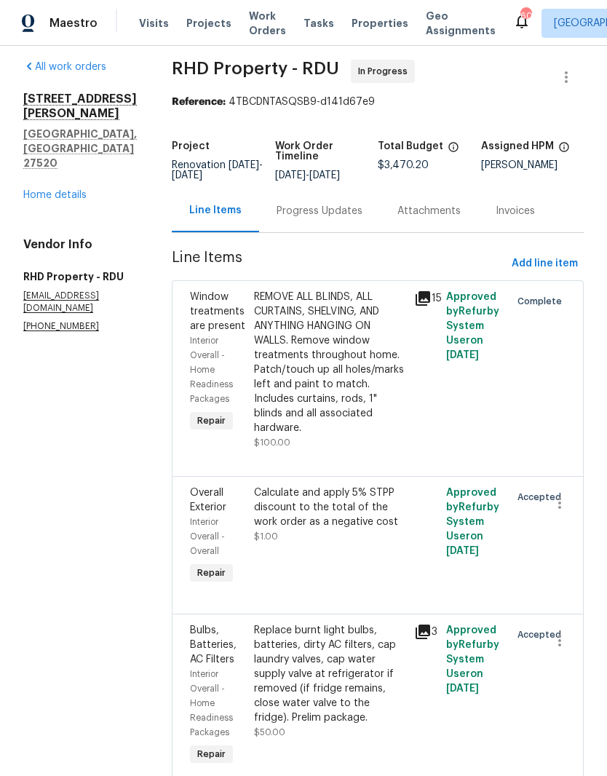
click at [69, 190] on link "Home details" at bounding box center [54, 195] width 63 height 10
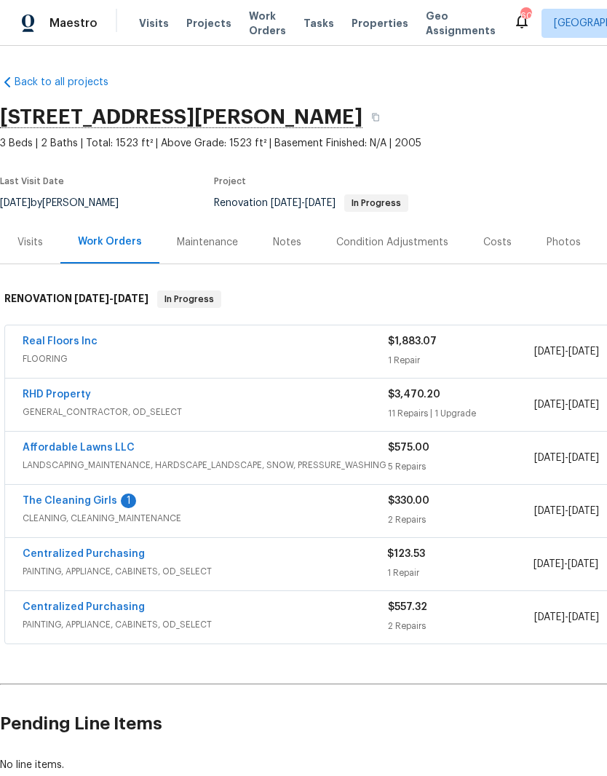
click at [50, 496] on link "The Cleaning Girls" at bounding box center [70, 501] width 95 height 10
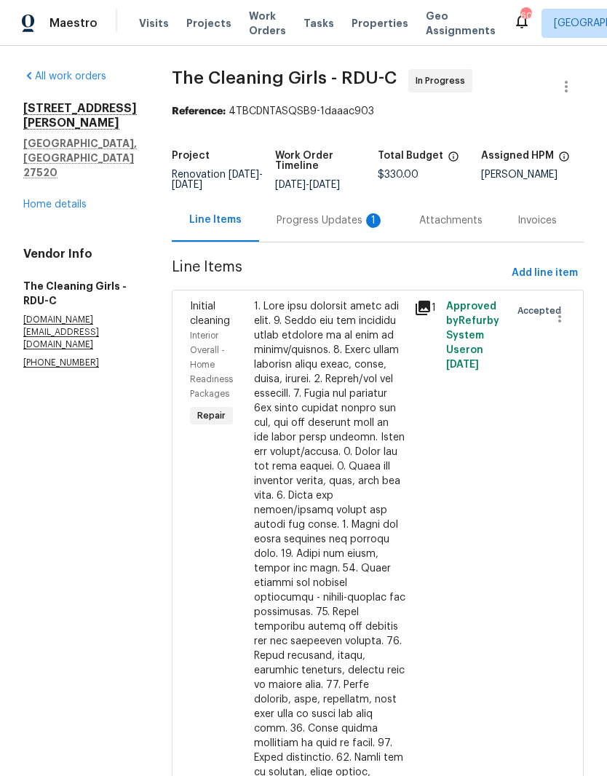
click at [352, 239] on div "Progress Updates 1" at bounding box center [330, 220] width 143 height 43
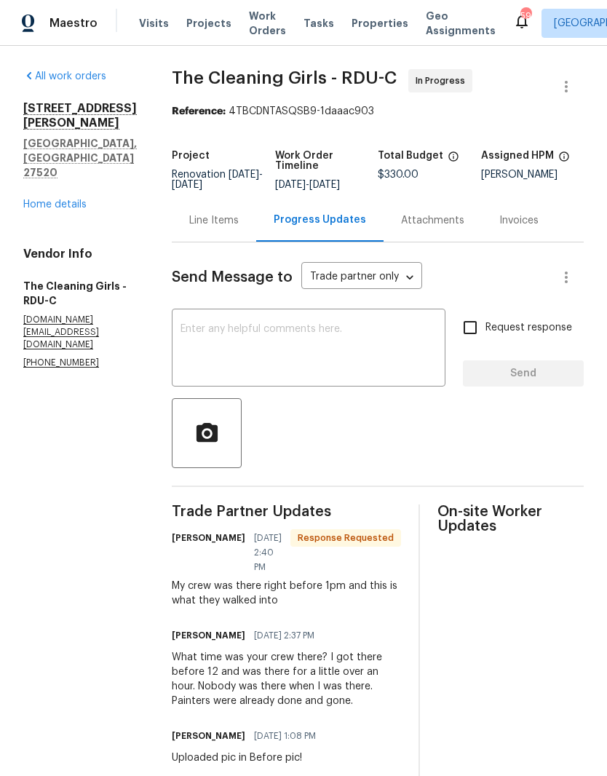
click at [390, 356] on textarea at bounding box center [308, 349] width 256 height 51
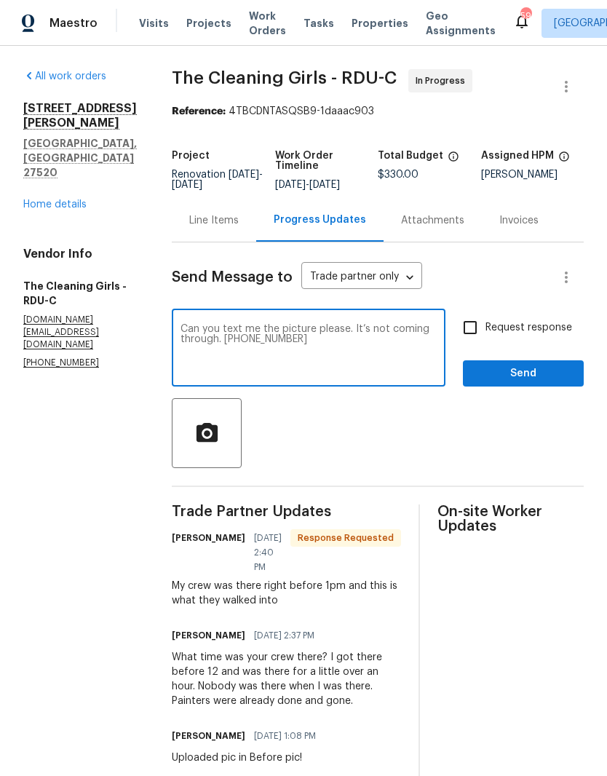
type textarea "Can you text me the picture please. It’s not coming through. 919-909-9227"
click at [475, 337] on input "Request response" at bounding box center [470, 327] width 31 height 31
checkbox input "true"
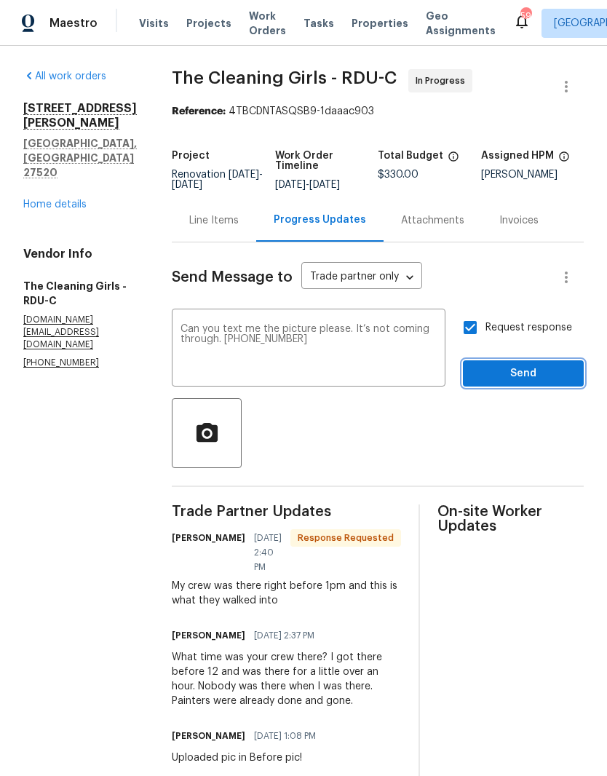
click at [547, 383] on span "Send" at bounding box center [524, 374] width 98 height 18
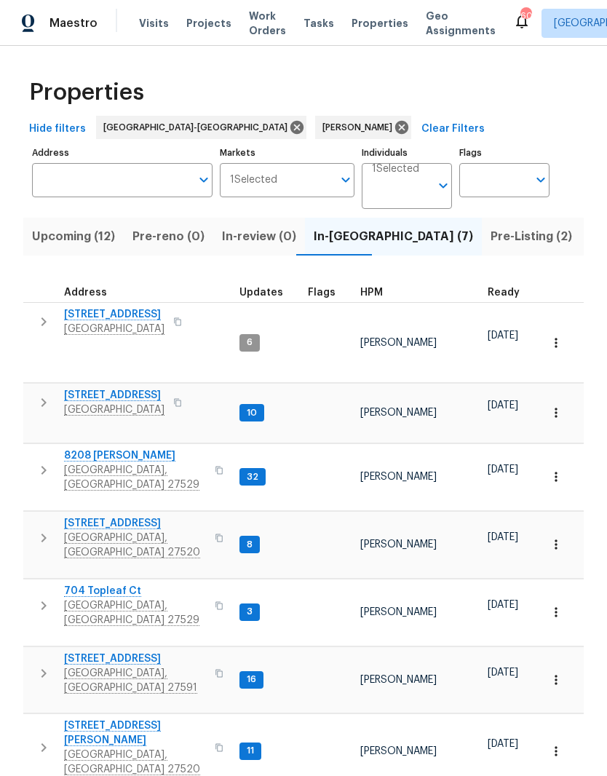
click at [139, 516] on span "[STREET_ADDRESS]" at bounding box center [135, 523] width 142 height 15
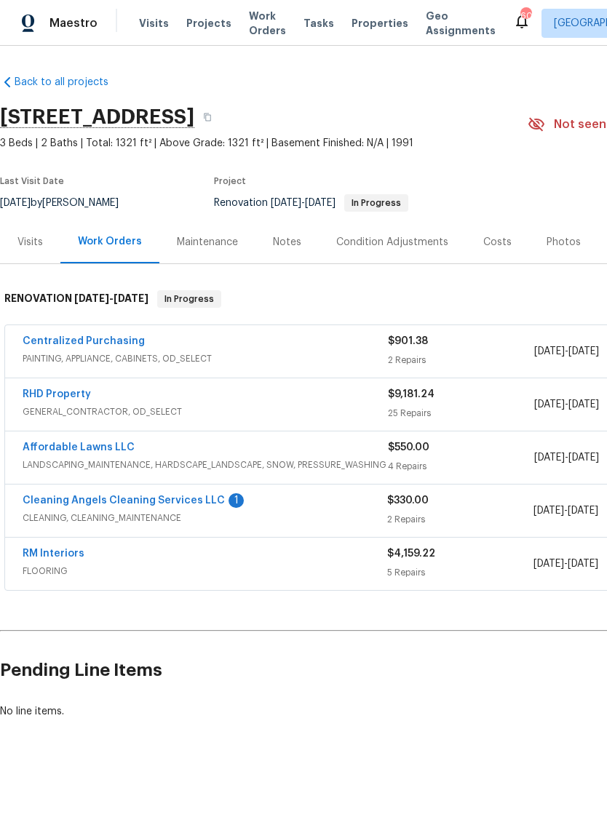
click at [60, 394] on link "RHD Property" at bounding box center [57, 394] width 68 height 10
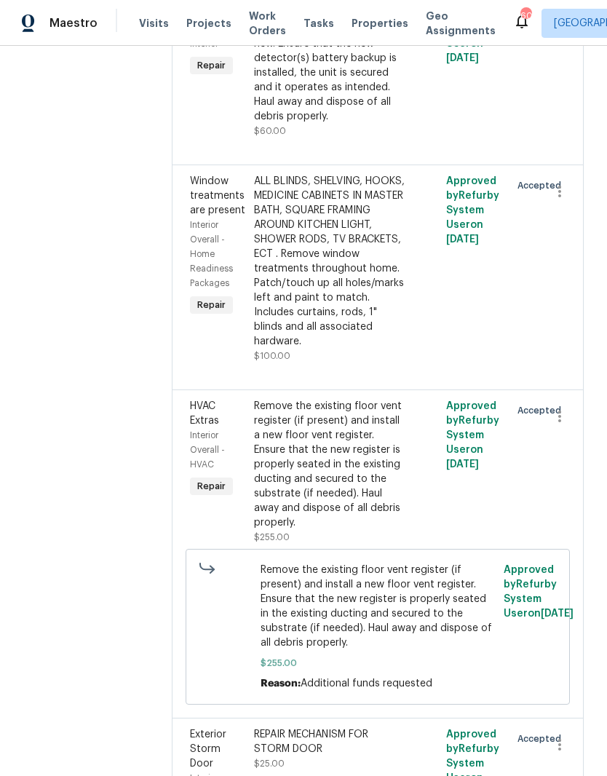
scroll to position [4106, 0]
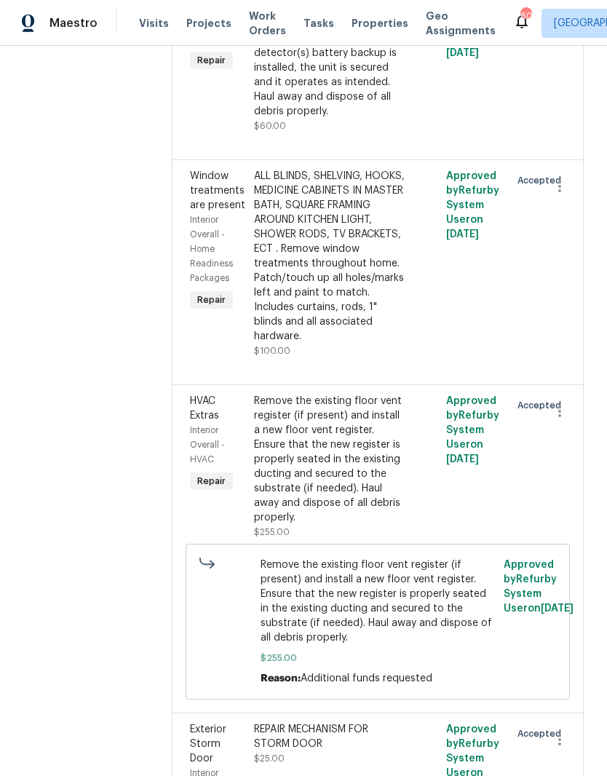
click at [389, 119] on div "HALL- Remove the existing smoke/CO detector (hardwired) and replace with new. E…" at bounding box center [329, 53] width 151 height 131
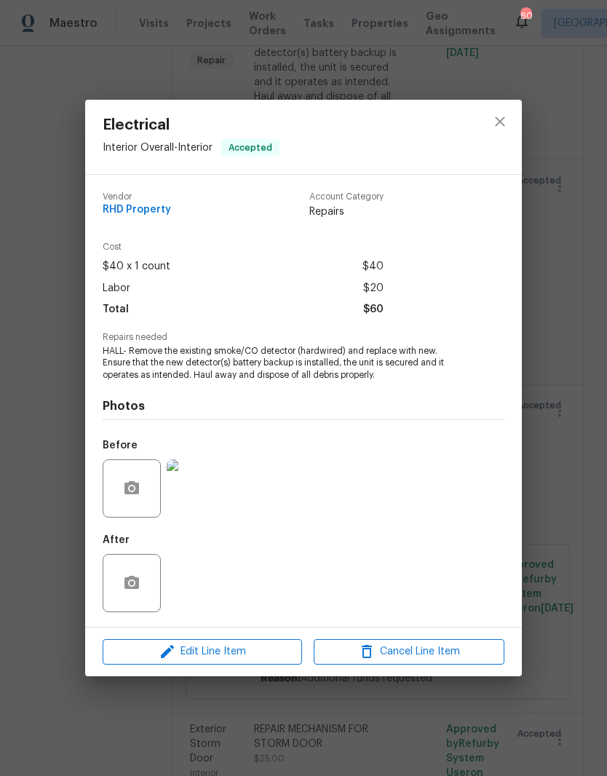
click at [210, 493] on img at bounding box center [196, 488] width 58 height 58
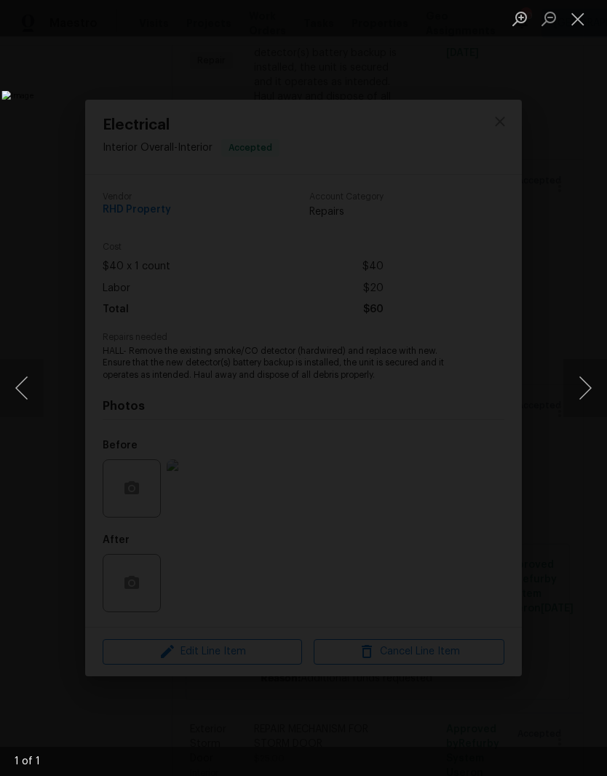
click at [578, 23] on button "Close lightbox" at bounding box center [577, 18] width 29 height 25
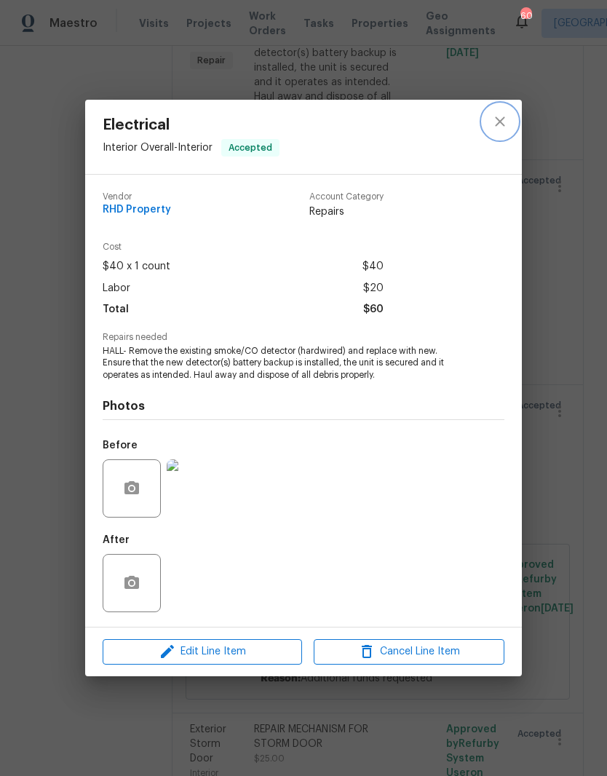
click at [512, 124] on button "close" at bounding box center [500, 121] width 35 height 35
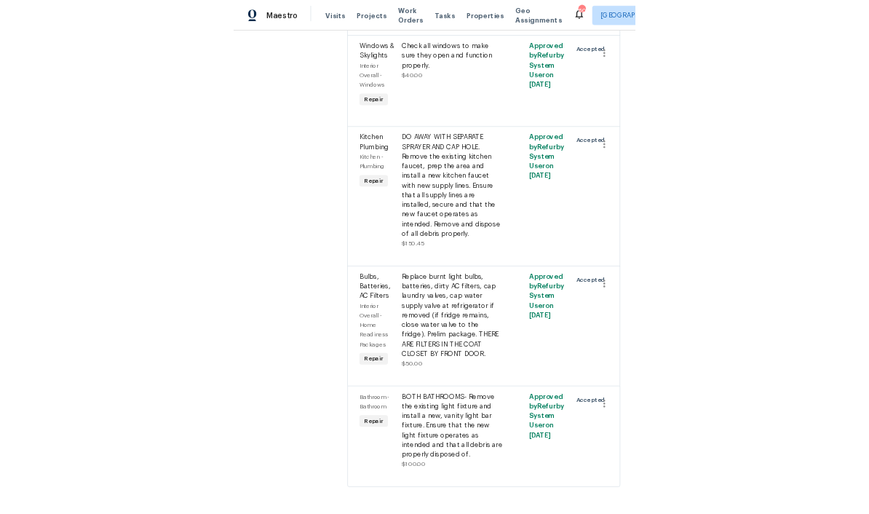
scroll to position [60, 0]
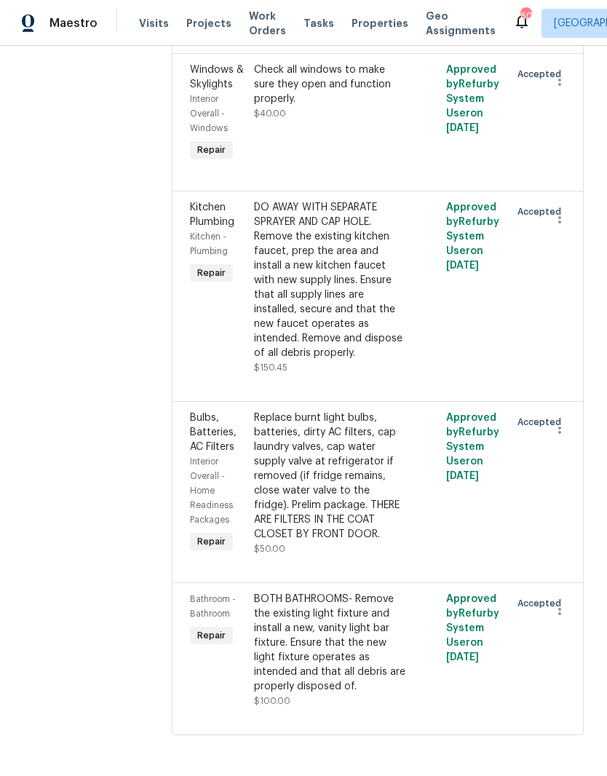
click at [404, 260] on div "DO AWAY WITH SEPARATE SPRAYER AND CAP HOLE. Remove the existing kitchen faucet,…" at bounding box center [329, 280] width 151 height 160
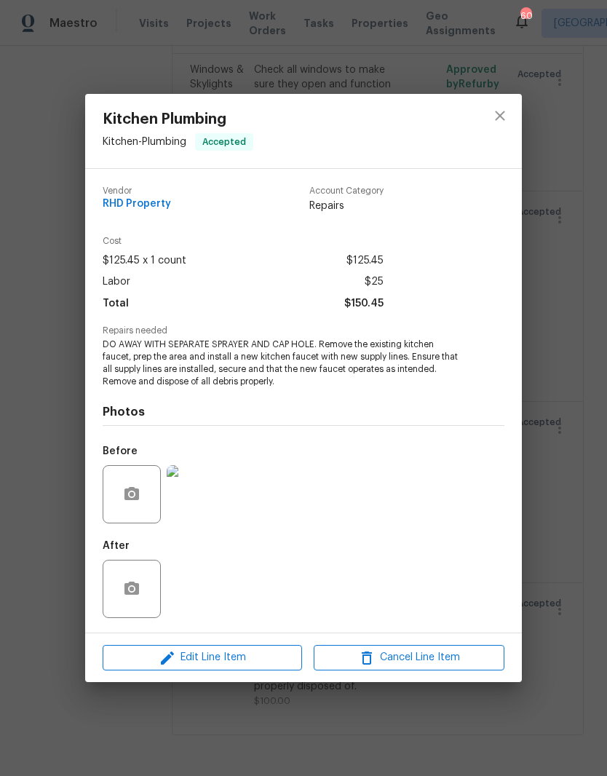
click at [215, 496] on img at bounding box center [196, 494] width 58 height 58
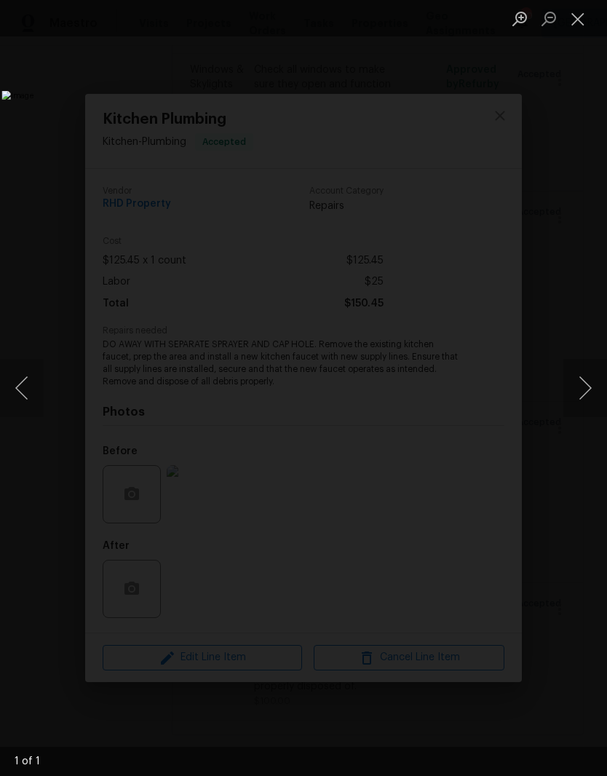
click at [580, 20] on button "Close lightbox" at bounding box center [577, 18] width 29 height 25
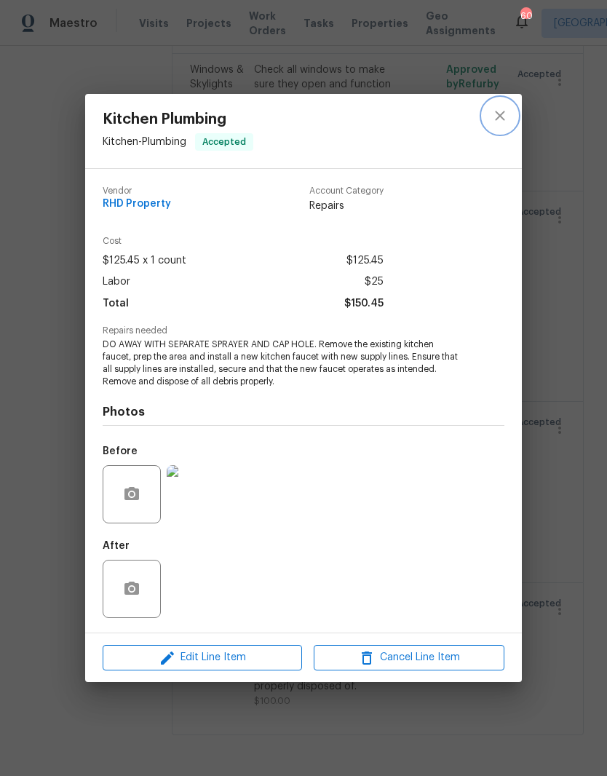
click at [504, 111] on icon "close" at bounding box center [499, 115] width 9 height 9
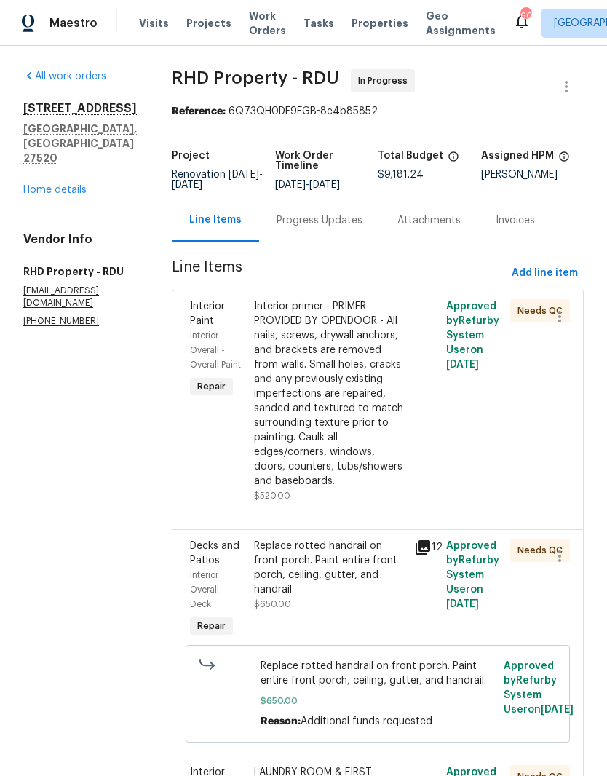
scroll to position [0, 0]
